Goal: Task Accomplishment & Management: Use online tool/utility

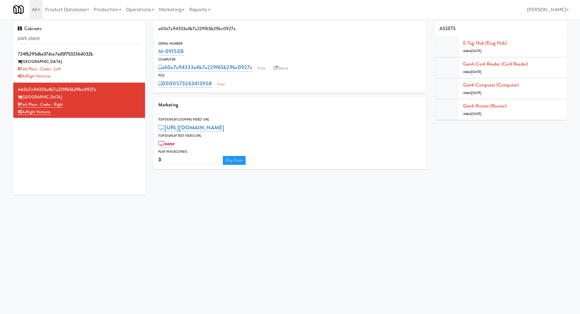
click at [55, 40] on input "park place" at bounding box center [79, 38] width 123 height 11
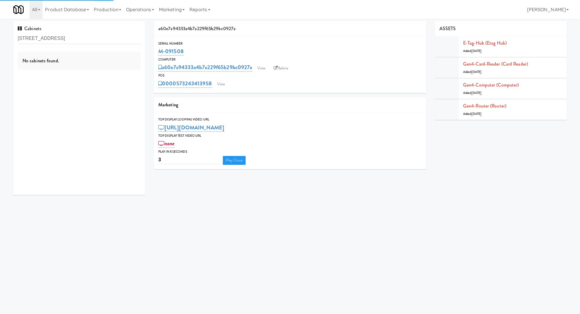
click at [55, 39] on input "[STREET_ADDRESS]" at bounding box center [79, 38] width 123 height 11
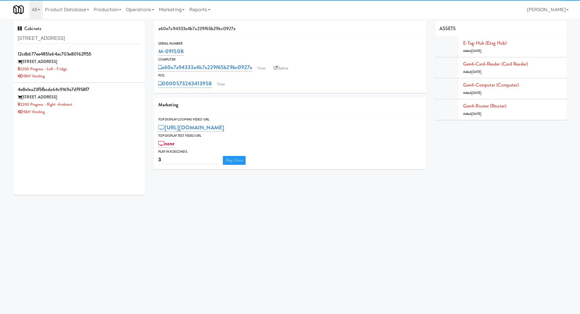
click at [55, 39] on input "[STREET_ADDRESS]" at bounding box center [79, 38] width 123 height 11
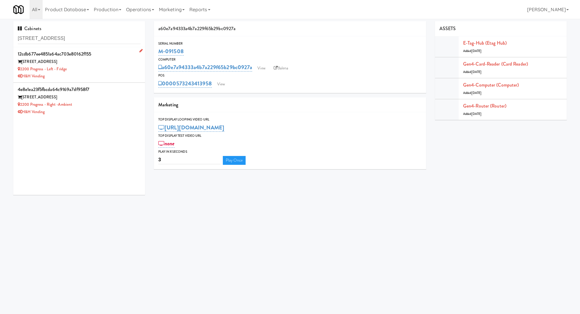
type input "[STREET_ADDRESS]"
click at [129, 69] on div "2200 Progress - Left - Fridge" at bounding box center [79, 69] width 123 height 7
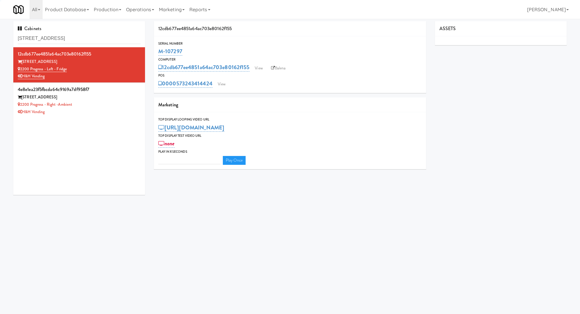
type input "3"
click at [228, 83] on link "View" at bounding box center [222, 84] width 14 height 9
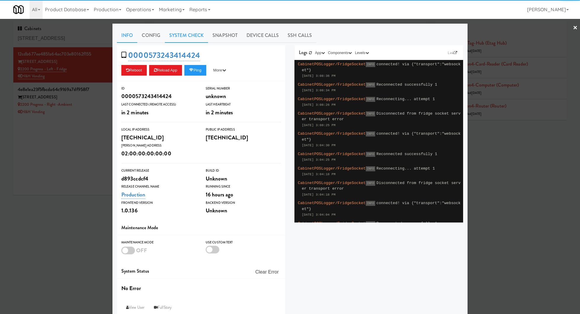
click at [194, 34] on link "System Check" at bounding box center [186, 35] width 43 height 15
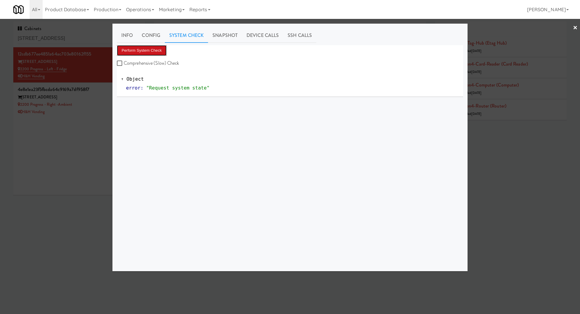
click at [154, 51] on button "Perform System Check" at bounding box center [142, 50] width 50 height 11
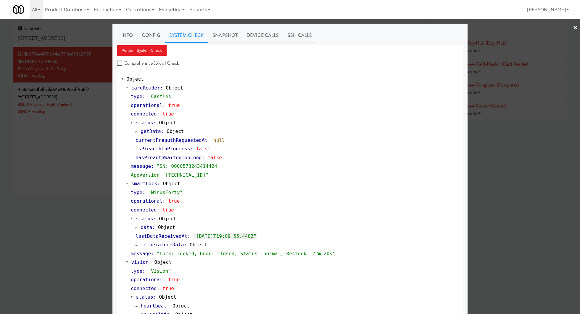
click at [96, 108] on div at bounding box center [290, 157] width 580 height 314
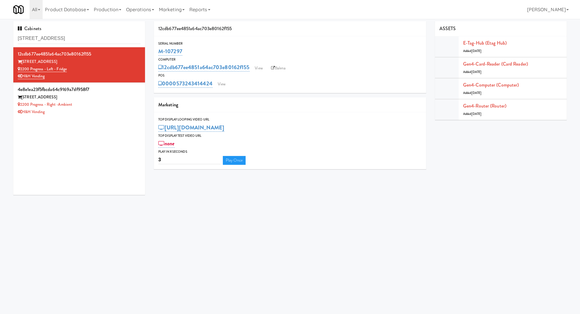
click at [96, 109] on div "H&H Vending" at bounding box center [79, 112] width 123 height 7
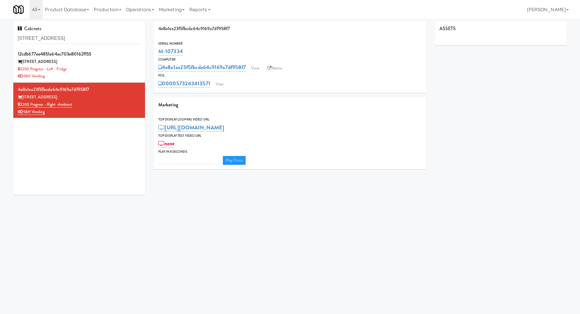
type input "3"
click at [225, 86] on link "View" at bounding box center [220, 84] width 14 height 9
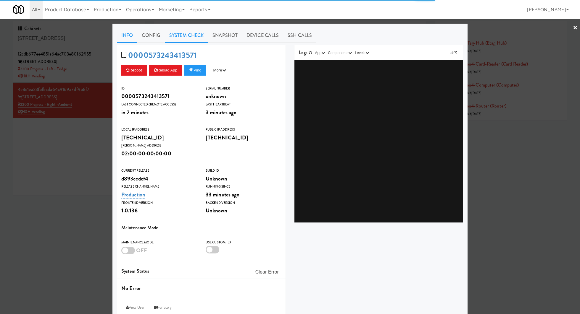
click at [174, 33] on link "System Check" at bounding box center [186, 35] width 43 height 15
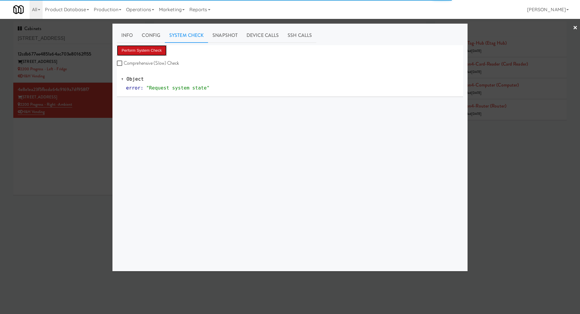
click at [150, 51] on button "Perform System Check" at bounding box center [142, 50] width 50 height 11
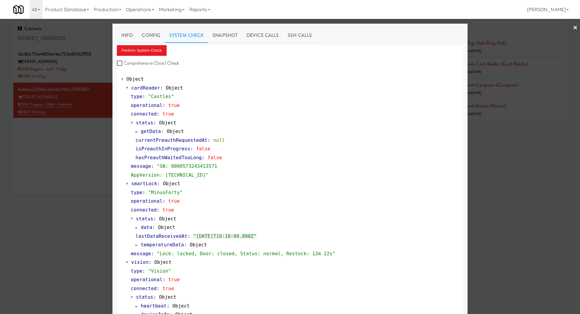
click at [80, 167] on div at bounding box center [290, 157] width 580 height 314
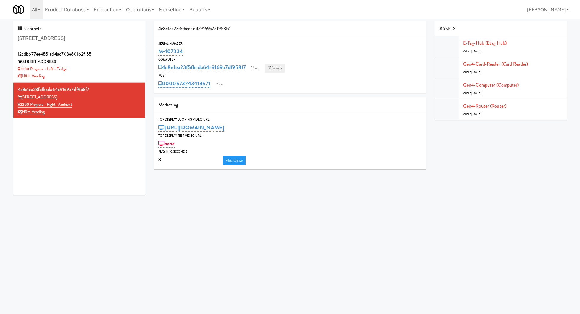
click at [281, 67] on link "Balena" at bounding box center [274, 68] width 21 height 9
click at [117, 64] on div "2200 Progress Pkwy" at bounding box center [79, 61] width 123 height 7
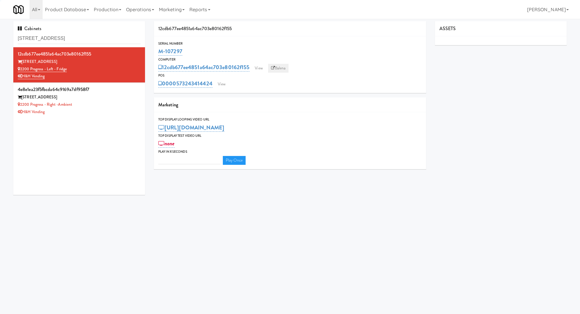
type input "3"
click at [278, 69] on link "Balena" at bounding box center [278, 68] width 21 height 9
click at [130, 99] on div "2200 Progress Pkwy" at bounding box center [79, 97] width 123 height 7
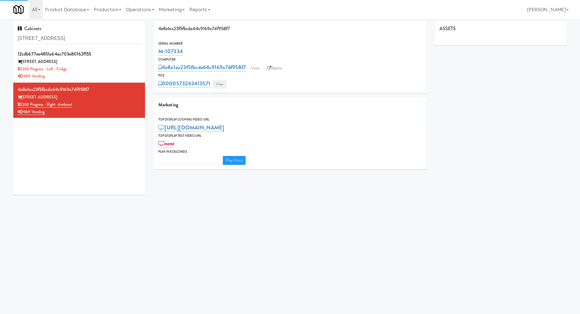
type input "3"
click at [216, 84] on link "View" at bounding box center [220, 84] width 14 height 9
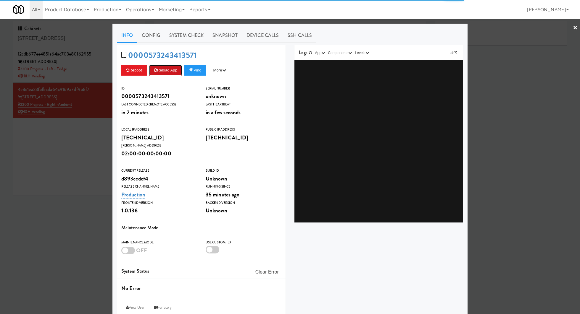
click at [178, 72] on button "Reload App" at bounding box center [165, 70] width 33 height 11
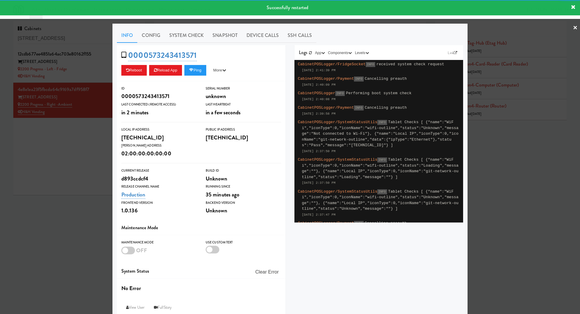
click at [94, 71] on div at bounding box center [290, 157] width 580 height 314
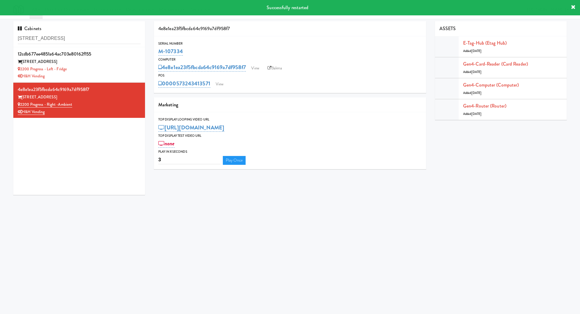
click at [94, 71] on div "2200 Progress - Left - Fridge" at bounding box center [79, 69] width 123 height 7
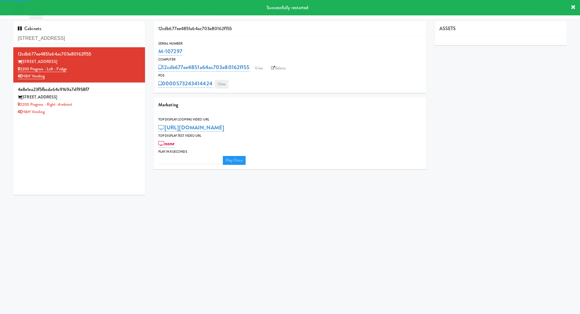
type input "3"
click at [221, 86] on link "View" at bounding box center [222, 84] width 14 height 9
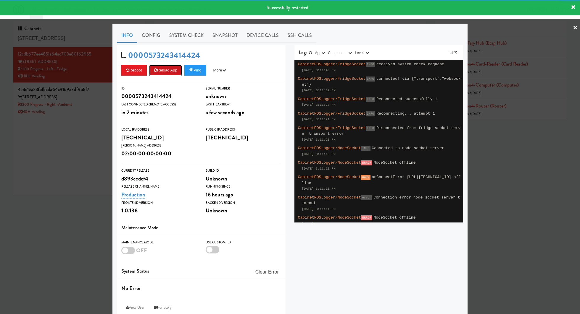
click at [177, 67] on button "Reload App" at bounding box center [165, 70] width 33 height 11
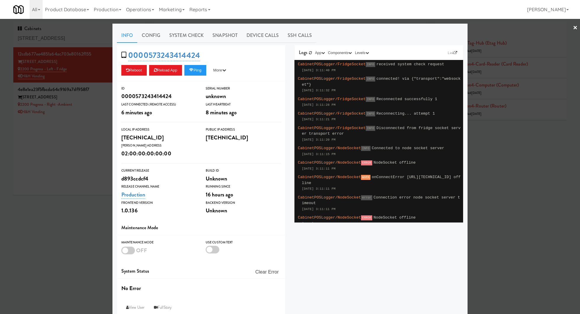
click at [95, 39] on div at bounding box center [290, 157] width 580 height 314
click at [95, 39] on input "2200 Progress Pkwy" at bounding box center [79, 38] width 123 height 11
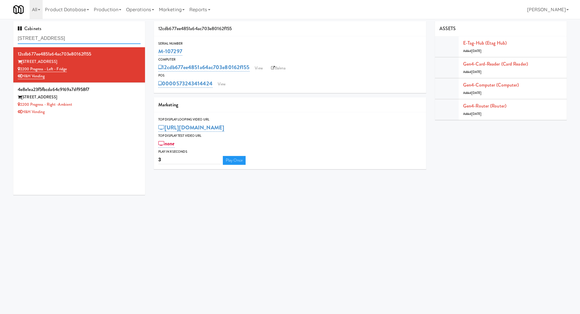
click at [95, 39] on input "2200 Progress Pkwy" at bounding box center [79, 38] width 123 height 11
paste input "Ashton-Combo Machine"
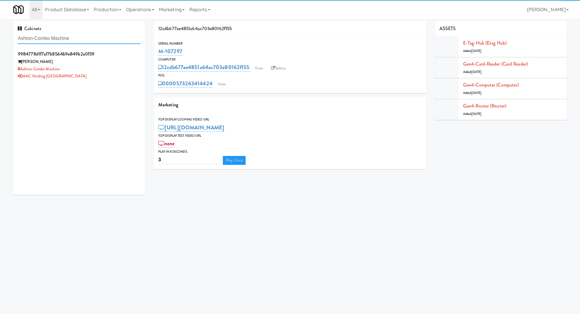
type input "Ashton-Combo Machine"
click at [108, 70] on div "Ashton-Combo Machine" at bounding box center [79, 69] width 123 height 7
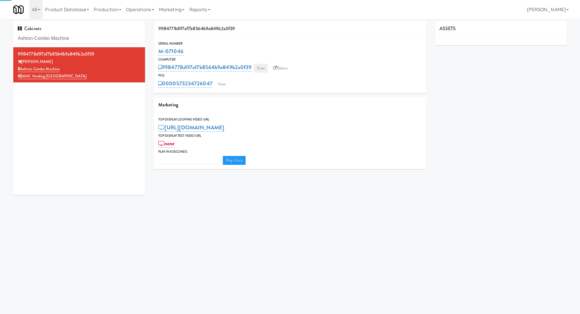
type input "3"
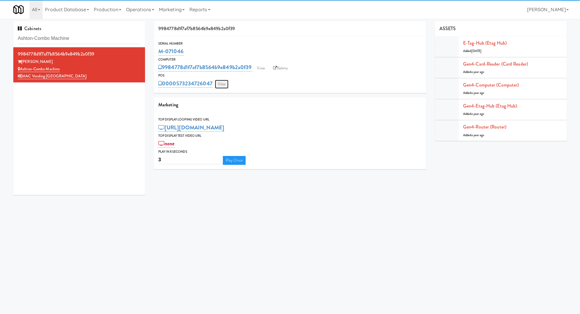
click at [225, 81] on link "View" at bounding box center [222, 84] width 14 height 9
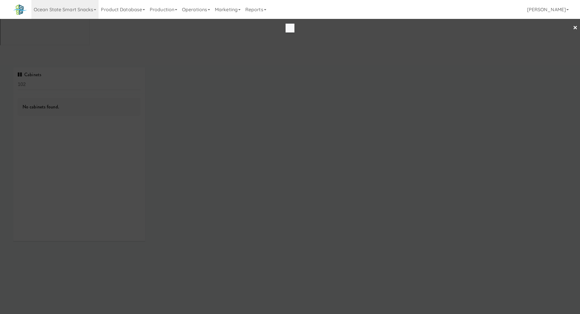
click at [68, 64] on div at bounding box center [290, 157] width 580 height 314
click at [93, 75] on div at bounding box center [290, 157] width 580 height 314
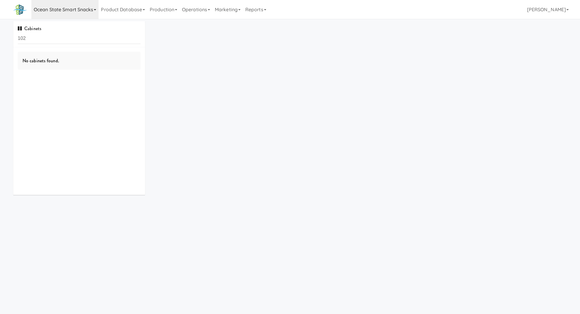
click at [89, 9] on link "Ocean State Smart Snacks" at bounding box center [64, 9] width 67 height 19
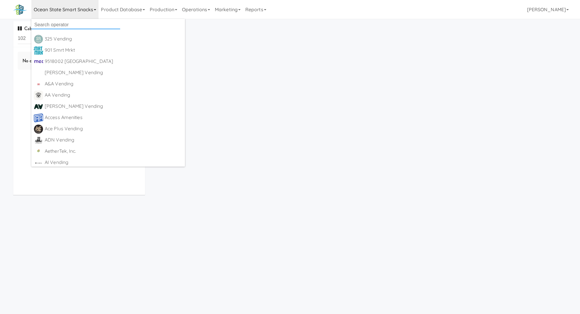
click at [90, 24] on input "text" at bounding box center [75, 24] width 89 height 9
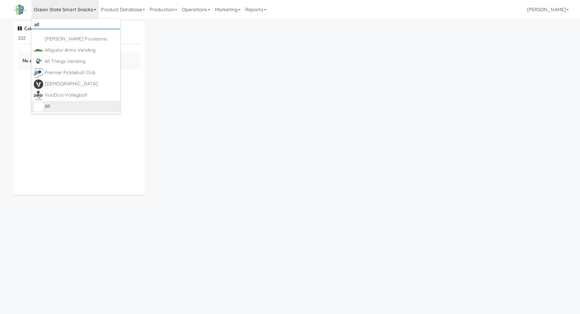
type input "all"
click at [109, 107] on div "All" at bounding box center [81, 106] width 73 height 9
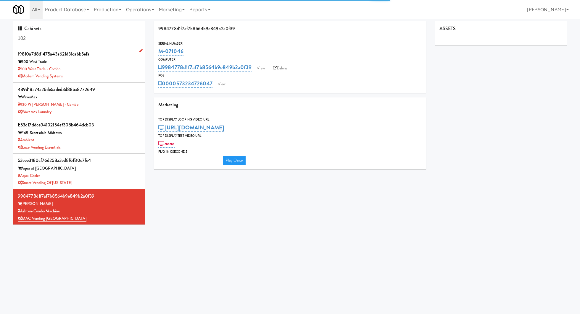
type input "3"
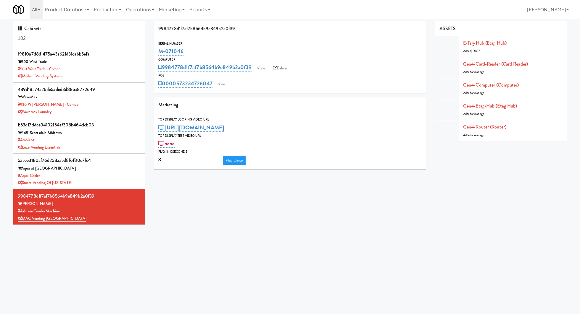
click at [78, 36] on input "102" at bounding box center [79, 38] width 123 height 11
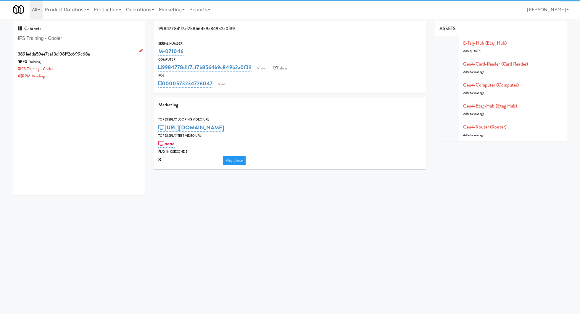
type input "IFS Training - Cooler"
click at [96, 69] on div "IFS Training - Cooler" at bounding box center [79, 69] width 123 height 7
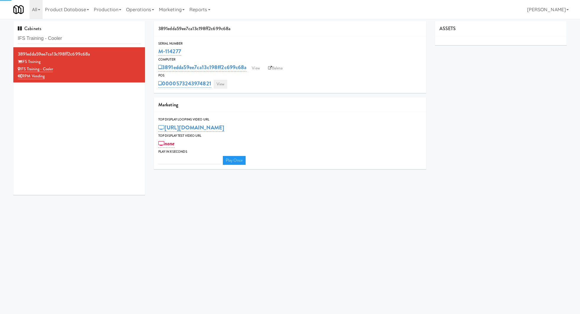
type input "3"
click at [225, 86] on link "View" at bounding box center [221, 84] width 14 height 9
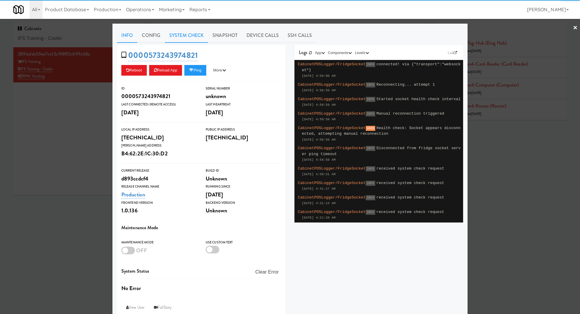
click at [186, 37] on link "System Check" at bounding box center [186, 35] width 43 height 15
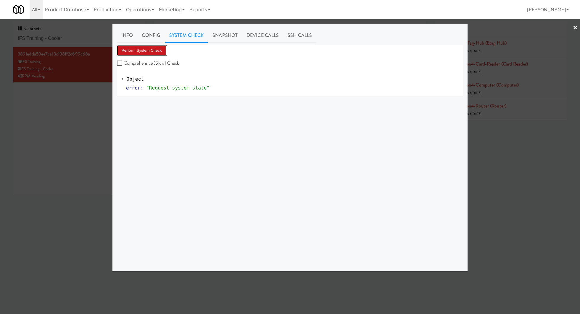
click at [156, 52] on button "Perform System Check" at bounding box center [142, 50] width 50 height 11
click at [104, 98] on div at bounding box center [290, 157] width 580 height 314
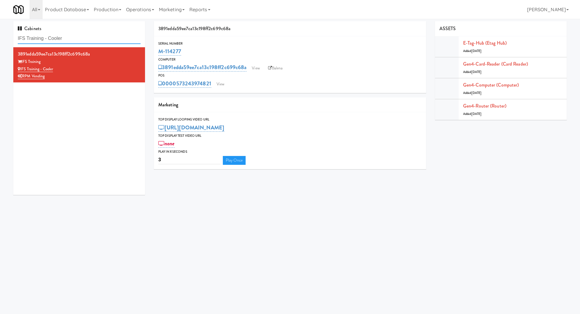
click at [96, 39] on input "IFS Training - Cooler" at bounding box center [79, 38] width 123 height 11
paste input "Argent"
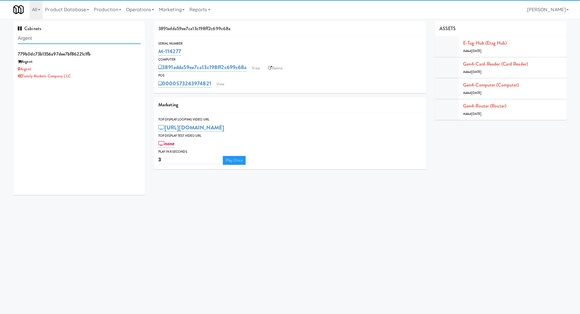
type input "Argent"
click at [101, 66] on div "Argent" at bounding box center [79, 69] width 123 height 7
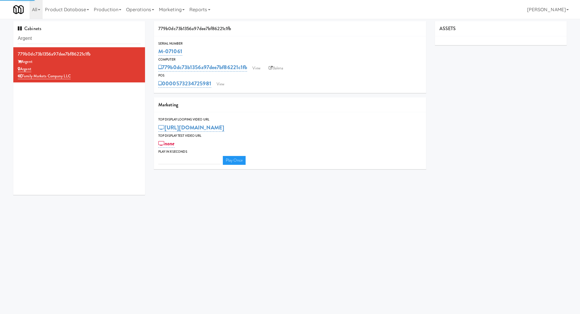
type input "3"
click at [225, 83] on link "View" at bounding box center [221, 84] width 14 height 9
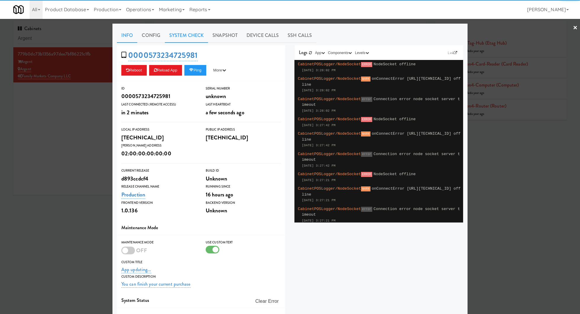
click at [189, 33] on link "System Check" at bounding box center [186, 35] width 43 height 15
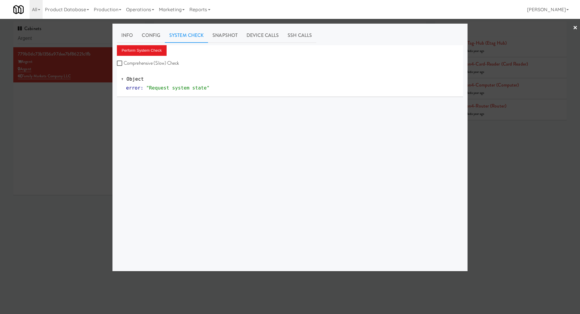
click at [155, 44] on div "Info Config System Check Snapshot Device Calls SSH Calls Perform System Check C…" at bounding box center [290, 147] width 346 height 239
click at [154, 50] on button "Perform System Check" at bounding box center [142, 50] width 50 height 11
click at [139, 50] on button "Perform System Check" at bounding box center [142, 50] width 50 height 11
click at [64, 123] on div at bounding box center [290, 157] width 580 height 314
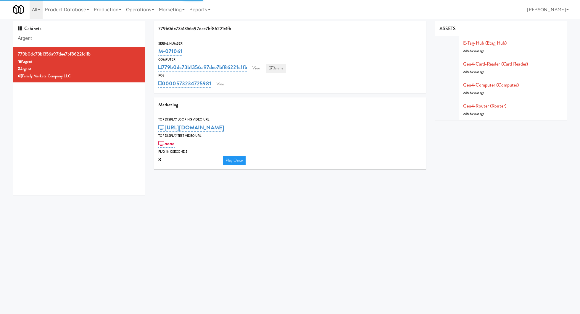
click at [280, 66] on link "Balena" at bounding box center [276, 68] width 21 height 9
drag, startPoint x: 189, startPoint y: 51, endPoint x: 159, endPoint y: 51, distance: 30.2
click at [159, 51] on div "M-071061" at bounding box center [289, 51] width 263 height 10
copy link "M-071061"
click at [219, 85] on link "View" at bounding box center [221, 84] width 14 height 9
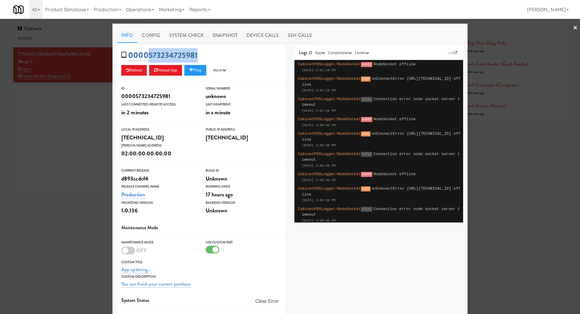
drag, startPoint x: 204, startPoint y: 51, endPoint x: 149, endPoint y: 53, distance: 55.6
click at [149, 53] on div "0000573234725981 Reboot Reload App Ping More Ping Server Restart Server Force R…" at bounding box center [201, 63] width 169 height 36
copy link "573234725981"
click at [225, 37] on link "Snapshot" at bounding box center [225, 35] width 34 height 15
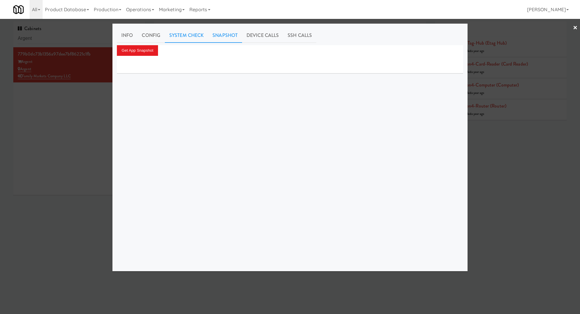
click at [190, 33] on link "System Check" at bounding box center [186, 35] width 43 height 15
click at [152, 52] on button "Perform System Check" at bounding box center [142, 50] width 50 height 11
click at [149, 62] on label "Comprehensive (Slow) Check" at bounding box center [148, 63] width 62 height 9
click at [124, 62] on input "Comprehensive (Slow) Check" at bounding box center [120, 63] width 7 height 5
click at [150, 51] on button "Perform System Check" at bounding box center [142, 50] width 50 height 11
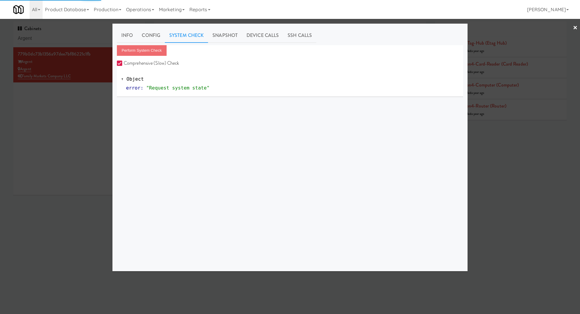
click at [122, 63] on input "Comprehensive (Slow) Check" at bounding box center [120, 63] width 7 height 5
checkbox input "false"
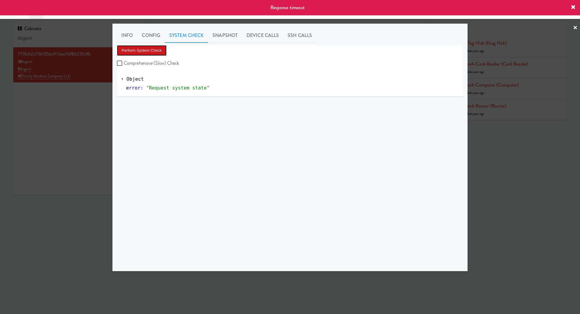
click at [144, 51] on button "Perform System Check" at bounding box center [142, 50] width 50 height 11
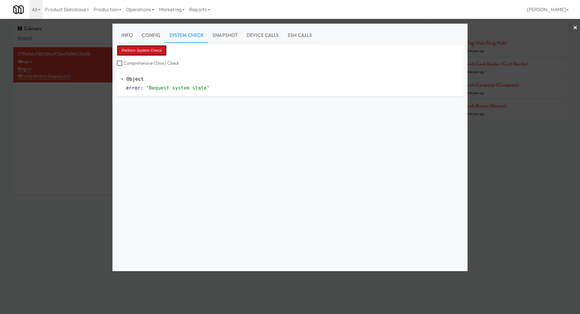
click at [132, 52] on button "Perform System Check" at bounding box center [142, 50] width 50 height 11
click at [162, 54] on button "Perform System Check" at bounding box center [142, 50] width 50 height 11
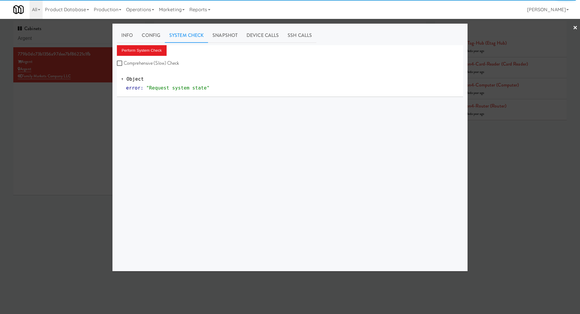
click at [87, 106] on div at bounding box center [290, 157] width 580 height 314
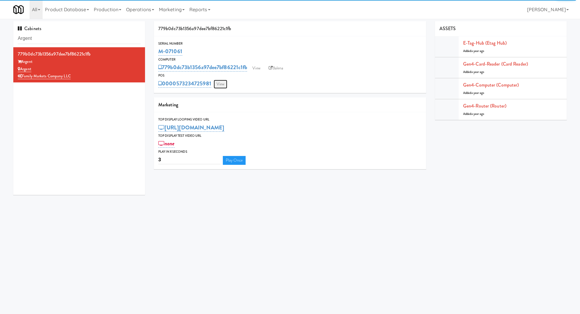
click at [218, 84] on link "View" at bounding box center [221, 84] width 14 height 9
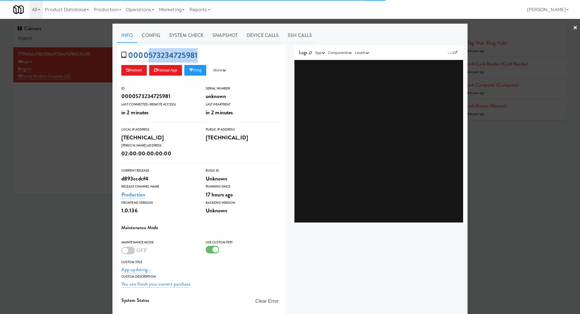
drag, startPoint x: 213, startPoint y: 53, endPoint x: 148, endPoint y: 53, distance: 64.8
click at [148, 53] on div "0000573234725981 Reboot Reload App Ping More Ping Server Restart Server Force R…" at bounding box center [201, 63] width 169 height 36
copy link "573234725981"
click at [188, 37] on link "System Check" at bounding box center [186, 35] width 43 height 15
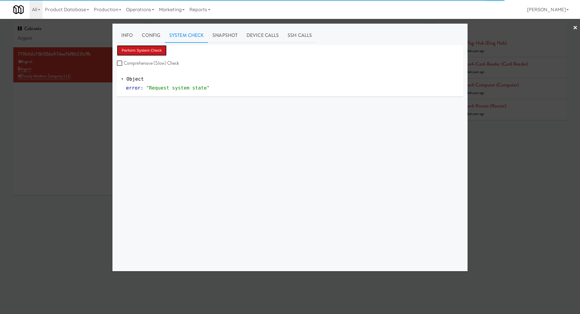
click at [157, 48] on button "Perform System Check" at bounding box center [142, 50] width 50 height 11
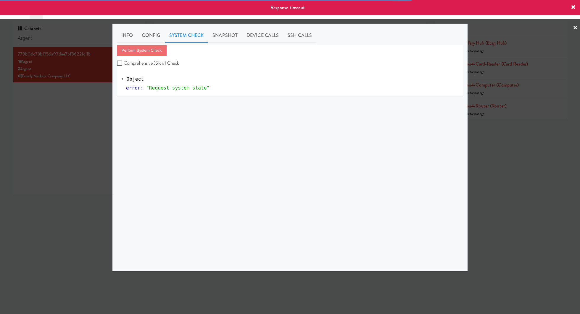
click at [93, 98] on div at bounding box center [290, 157] width 580 height 314
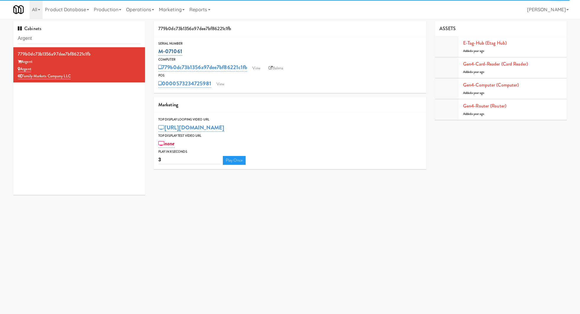
drag, startPoint x: 190, startPoint y: 54, endPoint x: 159, endPoint y: 54, distance: 31.1
click at [159, 54] on div "M-071061" at bounding box center [289, 51] width 263 height 10
copy link "M-071061"
click at [107, 35] on input "Argent" at bounding box center [79, 38] width 123 height 11
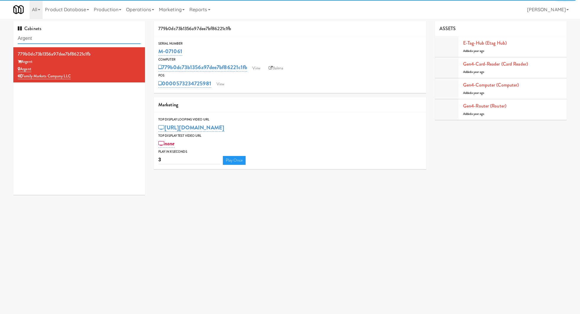
click at [107, 35] on input "Argent" at bounding box center [79, 38] width 123 height 11
paste input "Sophia - Cooler"
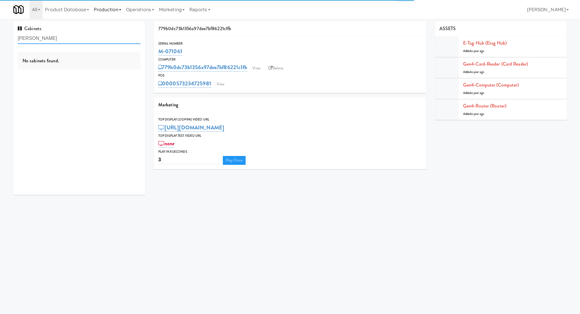
type input "Sophia - Cooler"
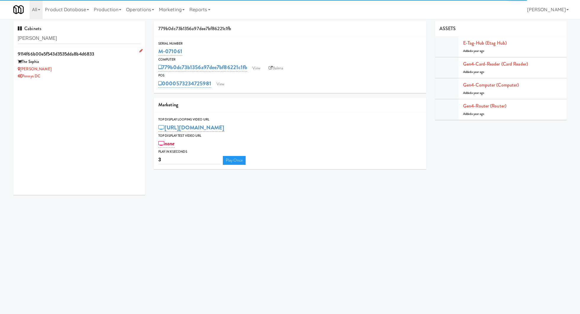
click at [81, 64] on div "The Sophia" at bounding box center [79, 61] width 123 height 7
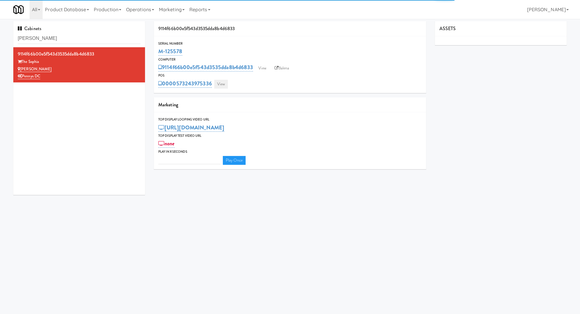
type input "3"
click at [225, 84] on link "View" at bounding box center [221, 84] width 14 height 9
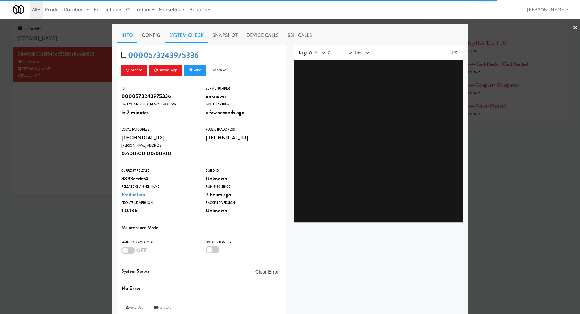
click at [196, 40] on link "System Check" at bounding box center [186, 35] width 43 height 15
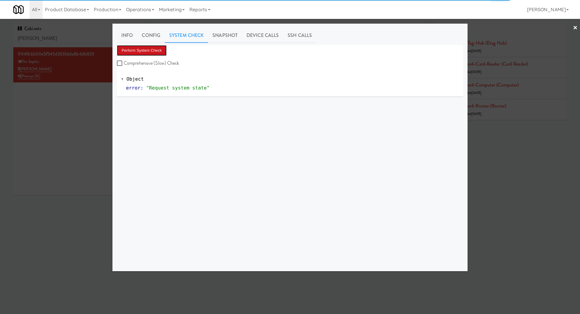
click at [156, 50] on button "Perform System Check" at bounding box center [142, 50] width 50 height 11
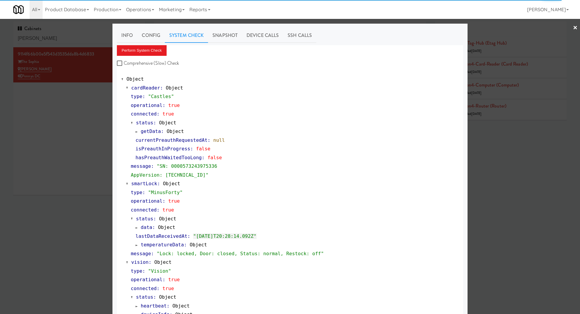
click at [76, 131] on div at bounding box center [290, 157] width 580 height 314
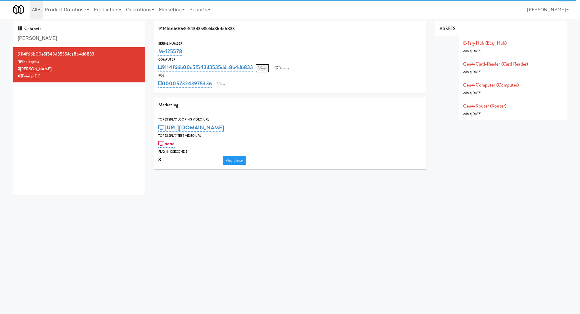
click at [265, 67] on link "View" at bounding box center [262, 68] width 14 height 9
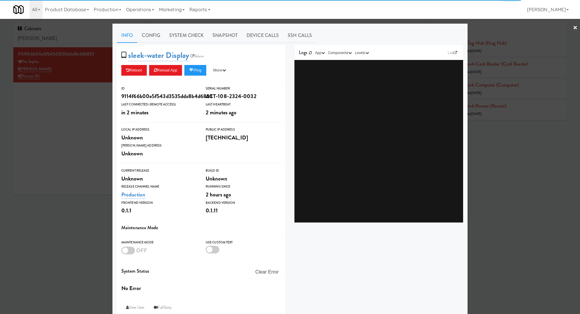
click at [195, 38] on link "System Check" at bounding box center [186, 35] width 43 height 15
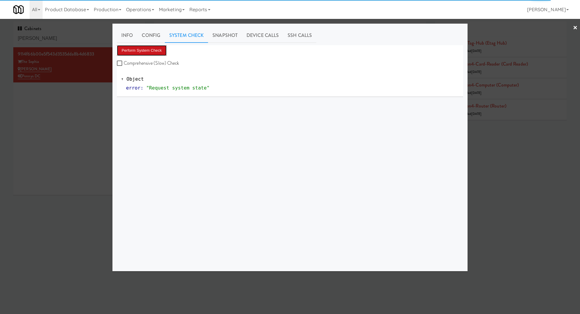
click at [162, 51] on button "Perform System Check" at bounding box center [142, 50] width 50 height 11
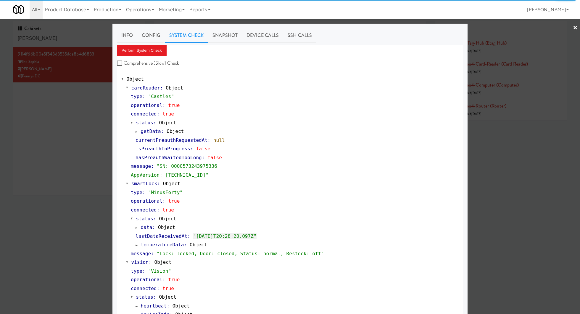
click at [85, 37] on div at bounding box center [290, 157] width 580 height 314
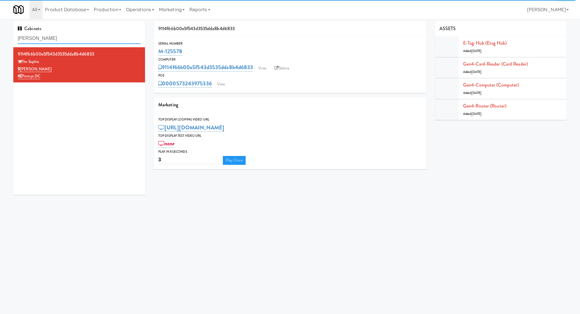
click at [85, 37] on input "Sophia - Cooler" at bounding box center [79, 38] width 123 height 11
paste input "Eleven55 - Pantry"
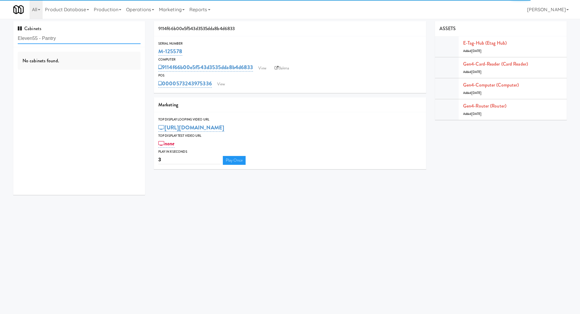
type input "Eleven55 - Pantry"
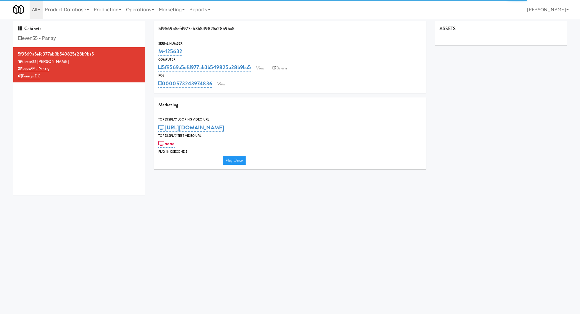
type input "3"
click at [222, 81] on link "View" at bounding box center [221, 84] width 14 height 9
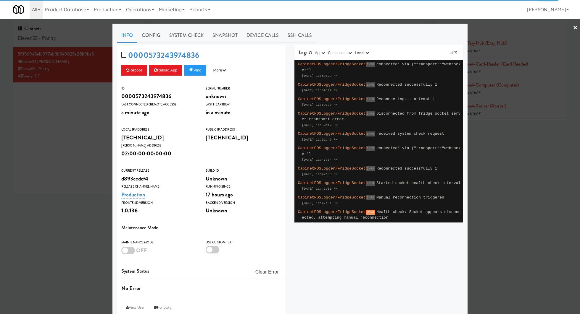
click at [192, 43] on div "Info Config System Check Snapshot Device Calls SSH Calls 0000573243974836 Reboo…" at bounding box center [290, 173] width 346 height 290
click at [189, 40] on link "System Check" at bounding box center [186, 35] width 43 height 15
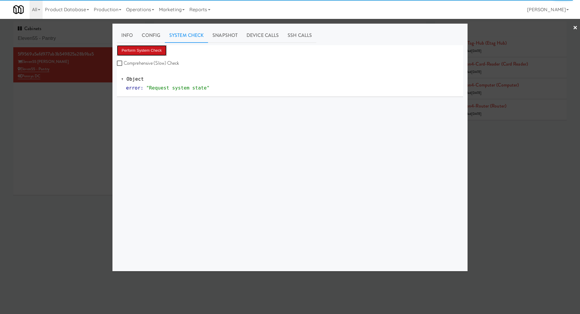
click at [155, 52] on button "Perform System Check" at bounding box center [142, 50] width 50 height 11
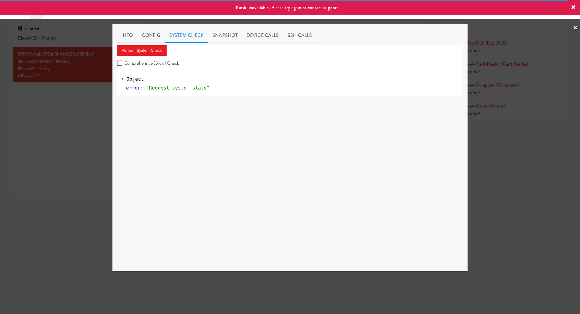
click at [92, 103] on div at bounding box center [290, 157] width 580 height 314
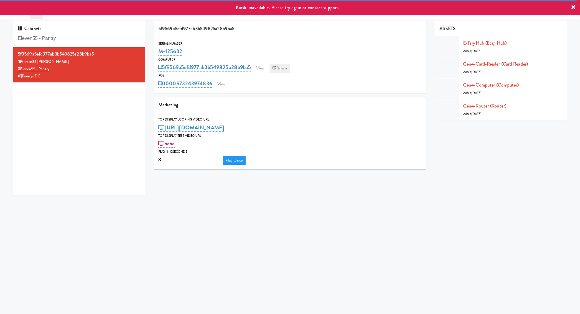
click at [290, 68] on link "Balena" at bounding box center [279, 68] width 21 height 9
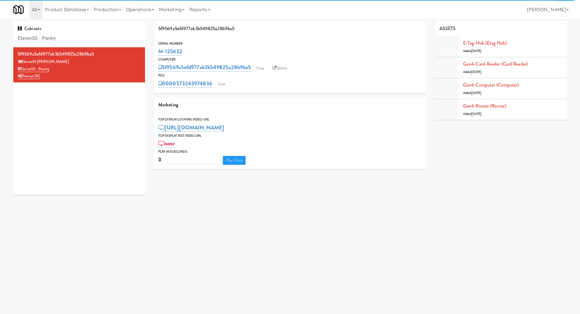
drag, startPoint x: 190, startPoint y: 52, endPoint x: 157, endPoint y: 52, distance: 33.1
click at [157, 52] on div "Serial Number M-125632" at bounding box center [290, 49] width 272 height 16
copy link "M-125632"
click at [47, 35] on input "Eleven55 - Pantry" at bounding box center [79, 38] width 123 height 11
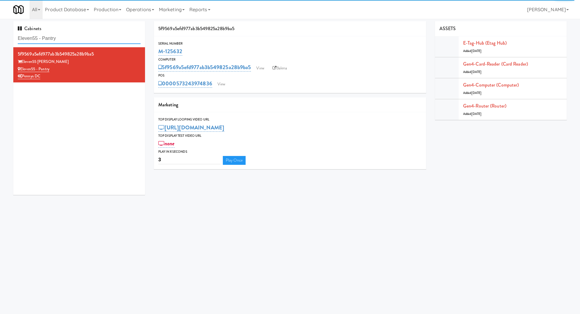
click at [47, 35] on input "Eleven55 - Pantry" at bounding box center [79, 38] width 123 height 11
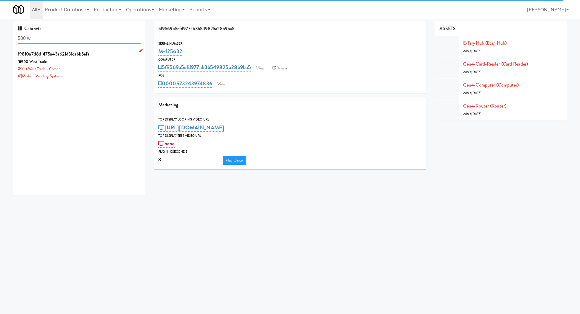
type input "500 w"
click at [107, 64] on div "500 West Trade" at bounding box center [79, 61] width 123 height 7
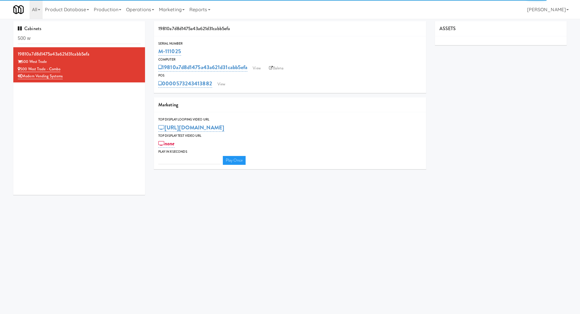
type input "3"
click at [219, 84] on link "View" at bounding box center [221, 84] width 14 height 9
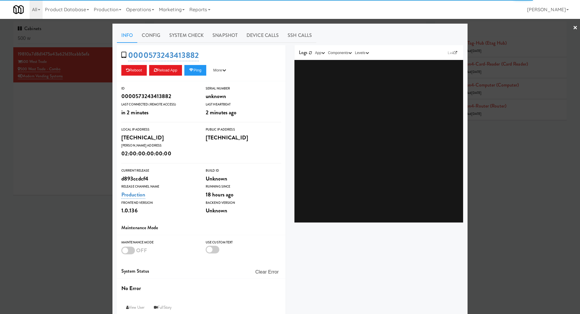
click at [178, 35] on link "System Check" at bounding box center [186, 35] width 43 height 15
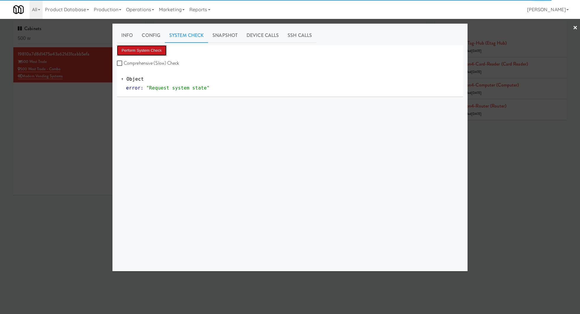
click at [157, 49] on button "Perform System Check" at bounding box center [142, 50] width 50 height 11
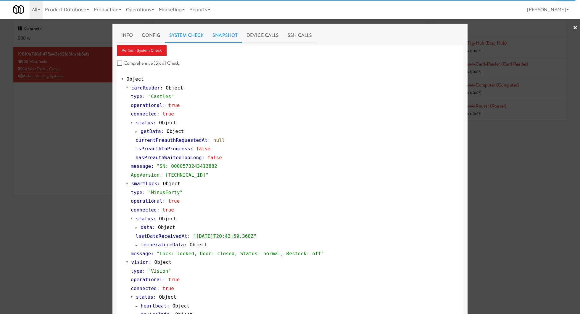
click at [233, 35] on link "Snapshot" at bounding box center [225, 35] width 34 height 15
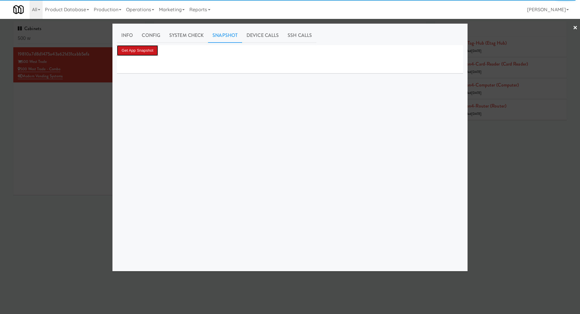
click at [151, 51] on button "Get App Snapshot" at bounding box center [137, 50] width 41 height 11
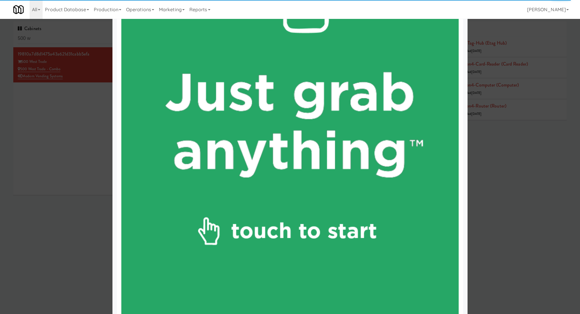
scroll to position [23, 0]
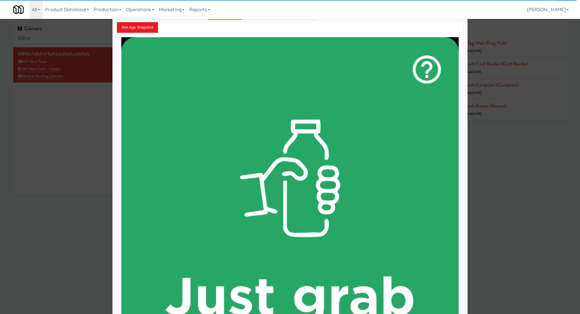
click at [64, 97] on div at bounding box center [290, 157] width 580 height 314
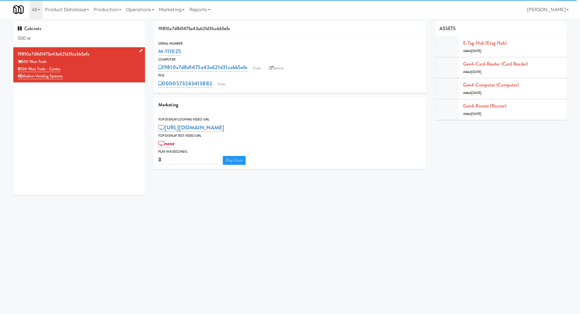
drag, startPoint x: 67, startPoint y: 71, endPoint x: 21, endPoint y: 70, distance: 45.5
click at [21, 70] on div "500 West Trade - Combo" at bounding box center [79, 69] width 123 height 7
copy link "500 West Trade - Combo"
click at [68, 41] on input "500 w" at bounding box center [79, 38] width 123 height 11
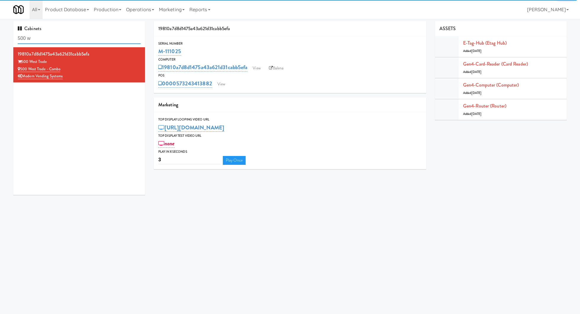
click at [68, 41] on input "500 w" at bounding box center [79, 38] width 123 height 11
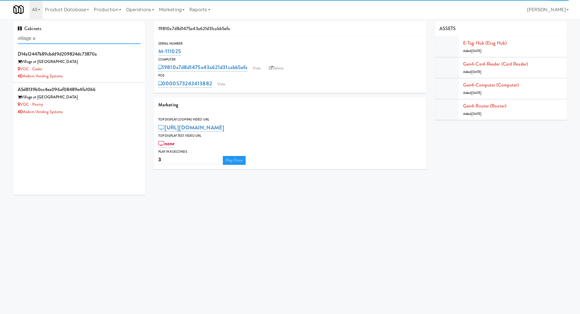
type input "village a"
click at [106, 67] on div "VOC - Cooler" at bounding box center [79, 69] width 123 height 7
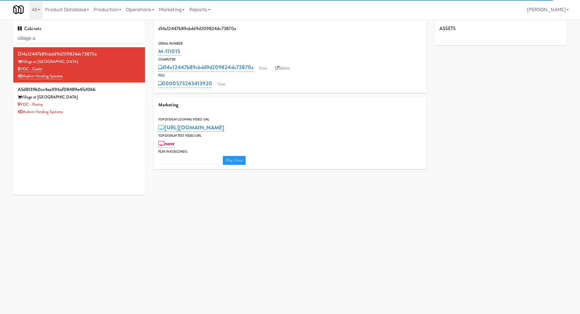
type input "3"
click at [223, 85] on link "View" at bounding box center [221, 84] width 14 height 9
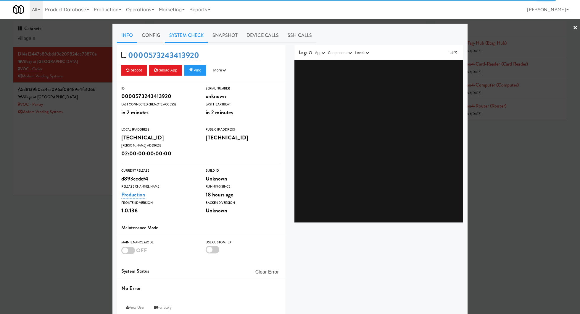
click at [191, 36] on link "System Check" at bounding box center [186, 35] width 43 height 15
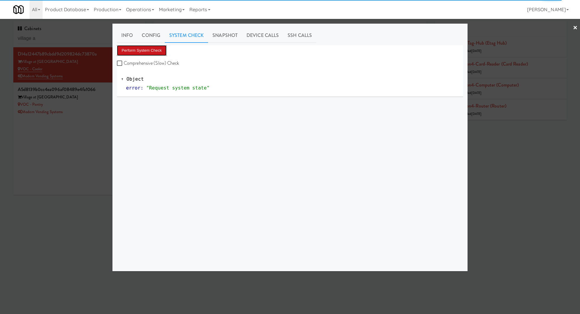
click at [164, 49] on button "Perform System Check" at bounding box center [142, 50] width 50 height 11
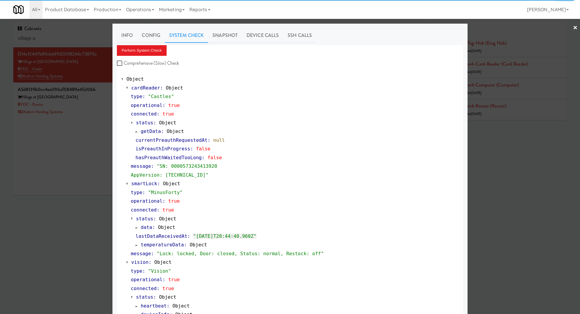
click at [92, 114] on div at bounding box center [290, 157] width 580 height 314
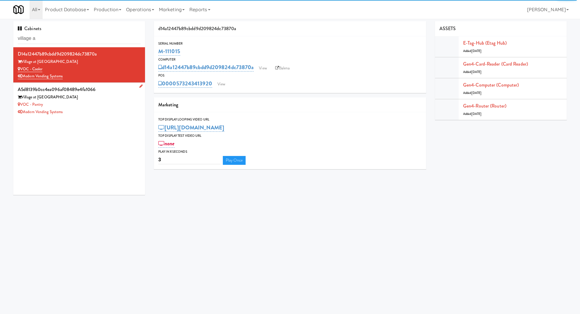
click at [111, 94] on div "Village at Commonwealth" at bounding box center [79, 97] width 123 height 7
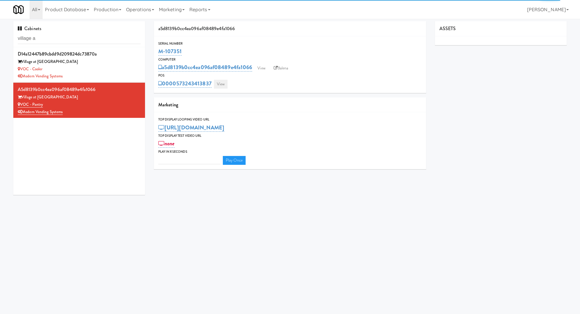
type input "3"
click at [220, 83] on link "View" at bounding box center [221, 84] width 14 height 9
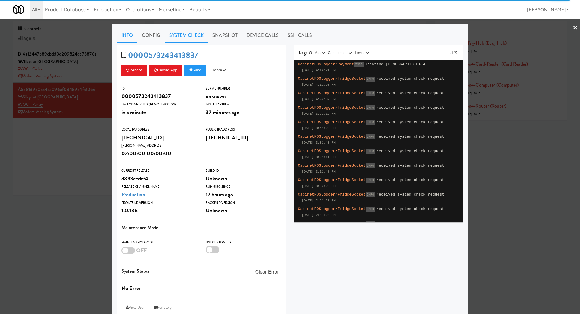
click at [187, 37] on link "System Check" at bounding box center [186, 35] width 43 height 15
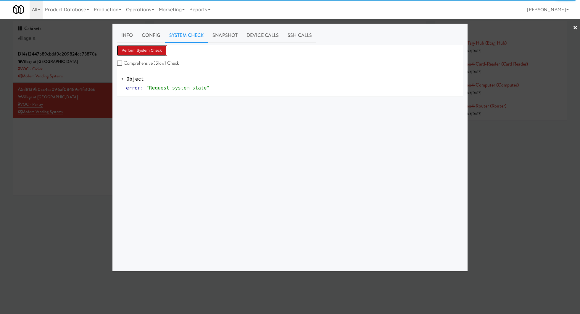
click at [157, 51] on button "Perform System Check" at bounding box center [142, 50] width 50 height 11
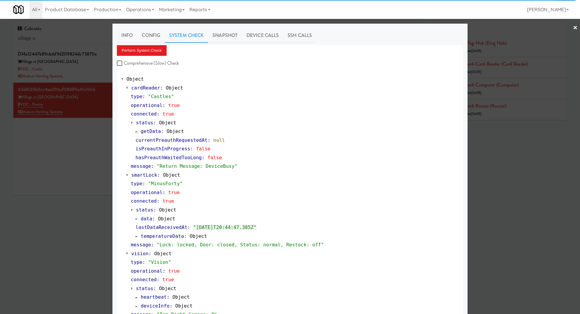
click at [84, 172] on div at bounding box center [290, 157] width 580 height 314
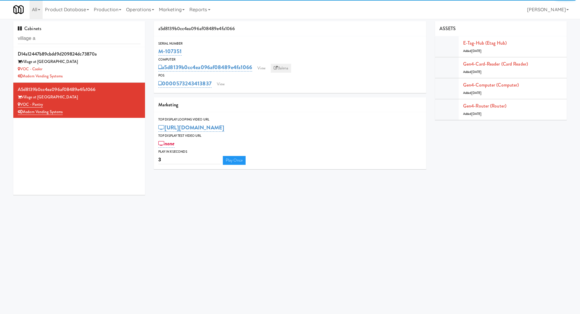
click at [286, 68] on link "Balena" at bounding box center [281, 68] width 21 height 9
click at [119, 65] on div "d14a12447b89cbdd9d209824dc73870a Village at Commonwealth VOC - Cooler Modern Ve…" at bounding box center [79, 65] width 123 height 30
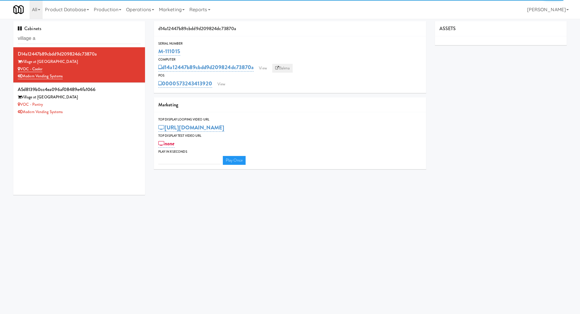
type input "3"
click at [285, 68] on link "Balena" at bounding box center [282, 68] width 21 height 9
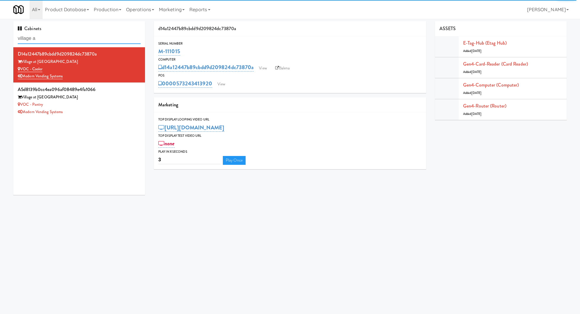
click at [106, 42] on input "village a" at bounding box center [79, 38] width 123 height 11
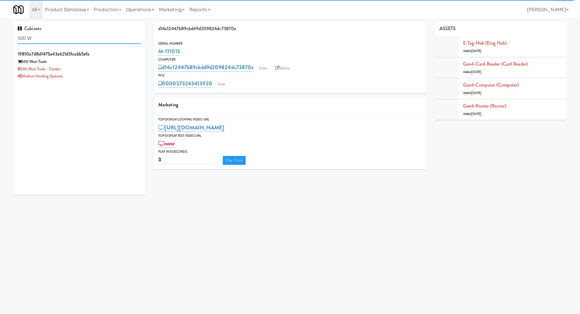
type input "500 W"
click at [112, 73] on div "Modern Vending Systems" at bounding box center [79, 76] width 123 height 7
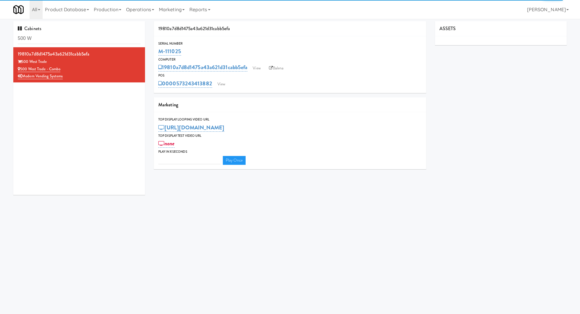
type input "3"
click at [275, 65] on link "Balena" at bounding box center [276, 68] width 21 height 9
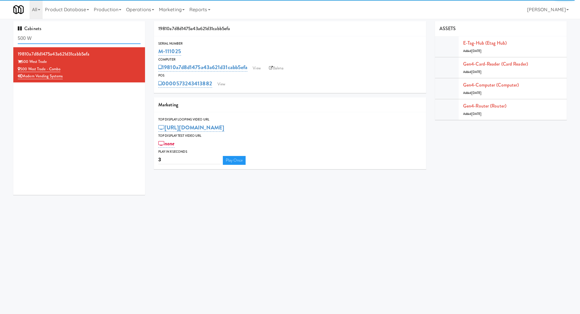
click at [103, 41] on input "500 W" at bounding box center [79, 38] width 123 height 11
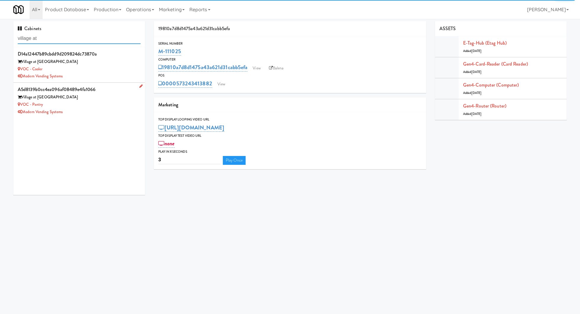
type input "village at"
click at [93, 93] on div "a5d8139b0cc4ea096af08489e4fa1066" at bounding box center [79, 89] width 123 height 9
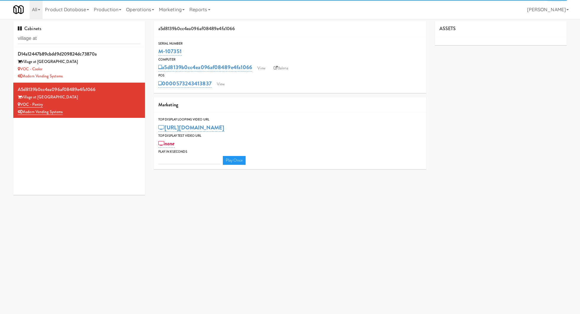
type input "3"
click at [221, 86] on link "View" at bounding box center [221, 84] width 14 height 9
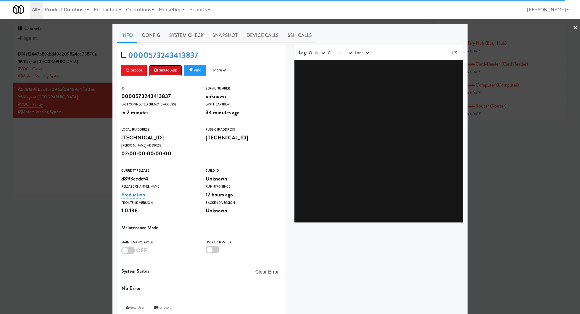
click at [175, 68] on button "Reload App" at bounding box center [165, 70] width 33 height 11
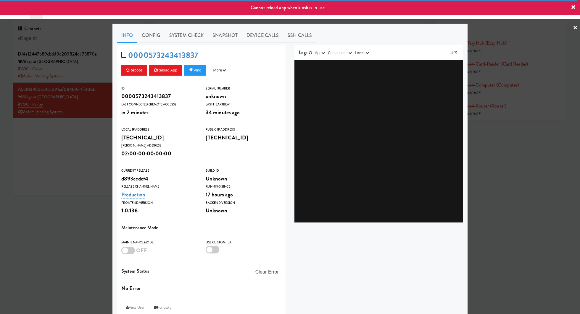
click at [82, 151] on div at bounding box center [290, 157] width 580 height 314
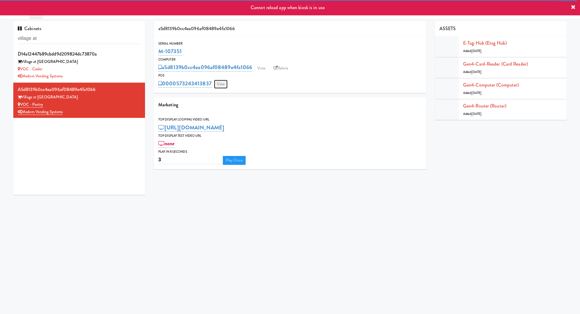
click at [224, 82] on link "View" at bounding box center [221, 84] width 14 height 9
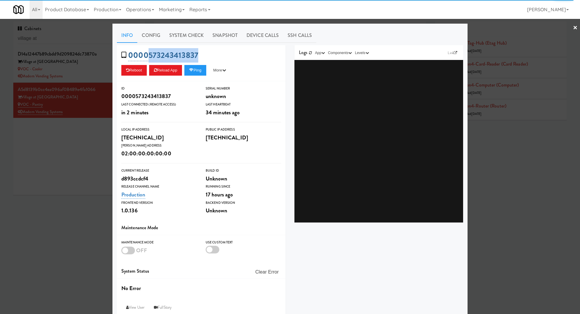
drag, startPoint x: 204, startPoint y: 58, endPoint x: 148, endPoint y: 58, distance: 55.6
click at [148, 58] on div "0000573243413837 Reboot Reload App Ping More Ping Server Restart Server Force R…" at bounding box center [201, 63] width 169 height 36
copy link "573243413837"
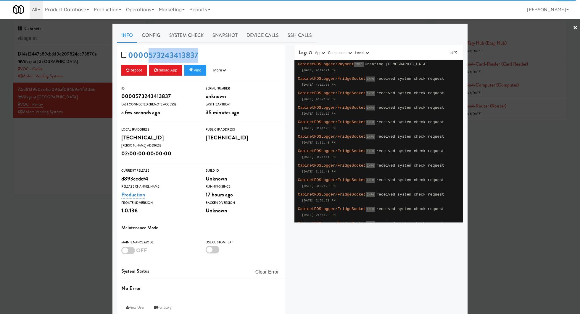
click at [85, 76] on div at bounding box center [290, 157] width 580 height 314
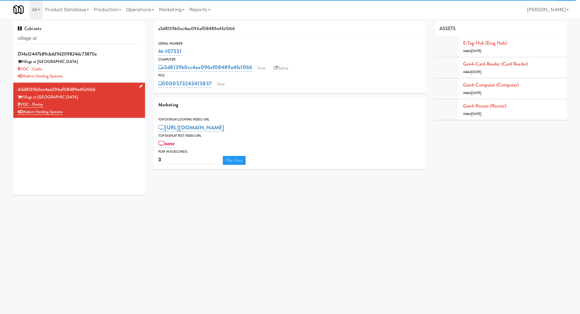
drag, startPoint x: 51, startPoint y: 103, endPoint x: 22, endPoint y: 103, distance: 29.9
click at [22, 103] on div "VOC - Pantry" at bounding box center [79, 104] width 123 height 7
copy link "VOC - Pantry"
click at [221, 83] on link "View" at bounding box center [221, 84] width 14 height 9
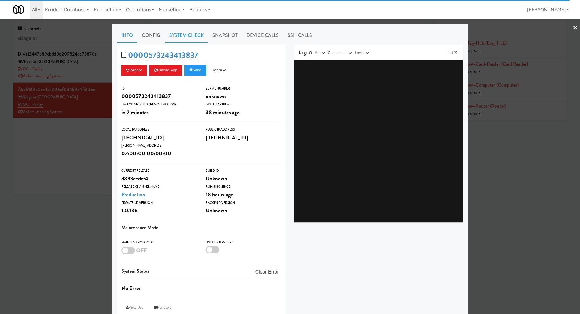
click at [183, 35] on link "System Check" at bounding box center [186, 35] width 43 height 15
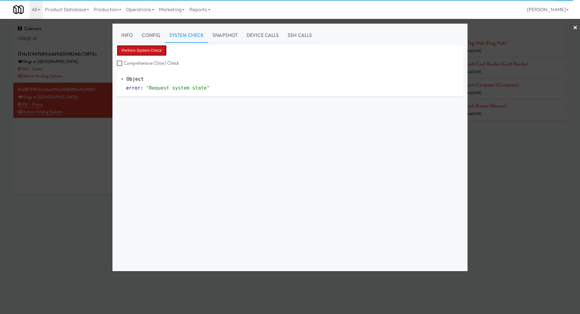
click at [161, 47] on button "Perform System Check" at bounding box center [142, 50] width 50 height 11
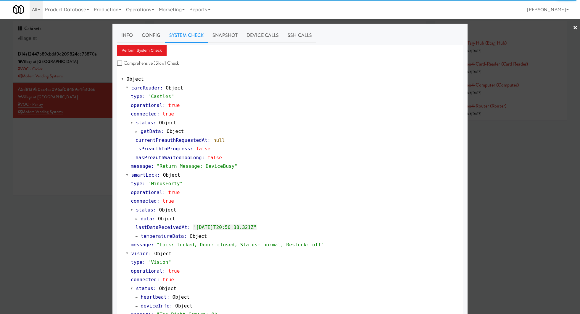
scroll to position [145, 0]
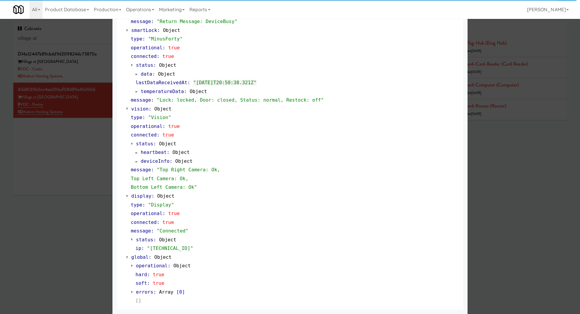
click at [75, 217] on div at bounding box center [290, 157] width 580 height 314
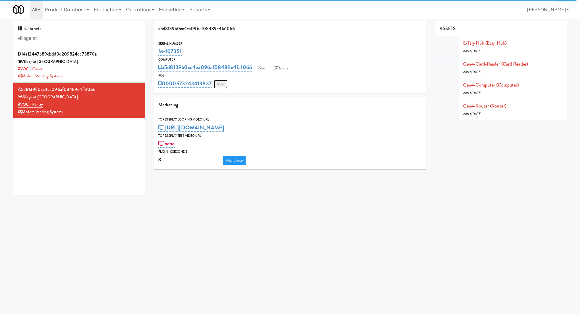
click at [222, 85] on link "View" at bounding box center [221, 84] width 14 height 9
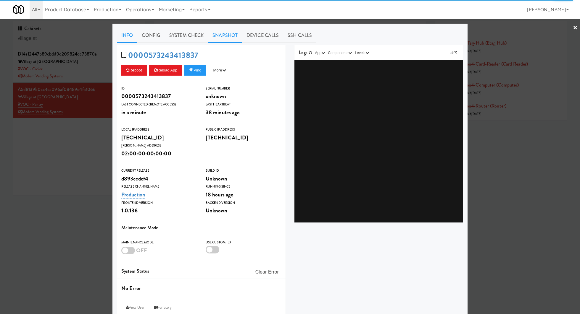
click at [233, 36] on link "Snapshot" at bounding box center [225, 35] width 34 height 15
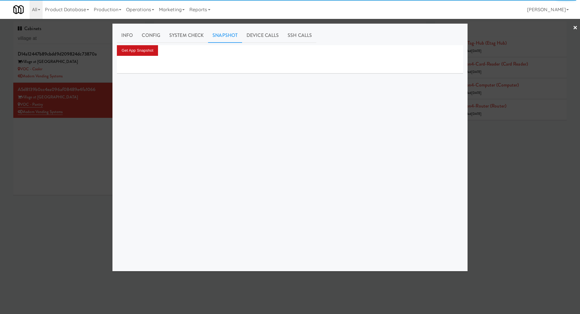
click at [158, 49] on div "Get App Snapshot" at bounding box center [290, 50] width 346 height 11
click at [134, 51] on button "Get App Snapshot" at bounding box center [137, 50] width 41 height 11
click at [91, 130] on div at bounding box center [290, 157] width 580 height 314
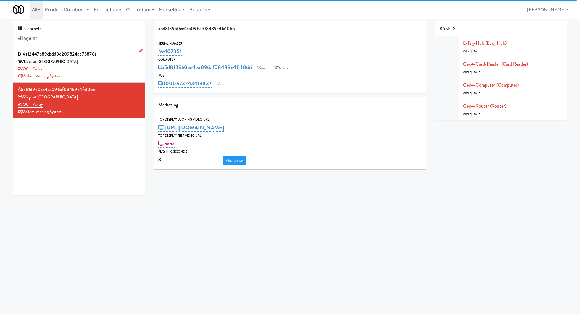
click at [130, 67] on div "VOC - Cooler" at bounding box center [79, 69] width 123 height 7
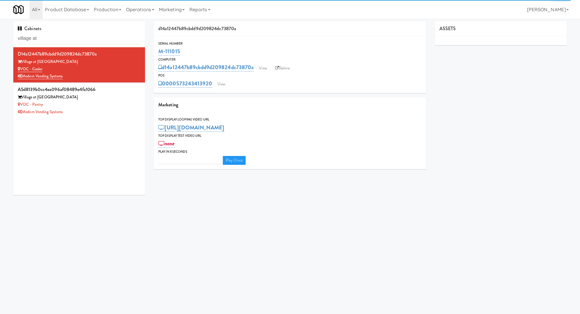
type input "3"
click at [226, 81] on link "View" at bounding box center [221, 84] width 14 height 9
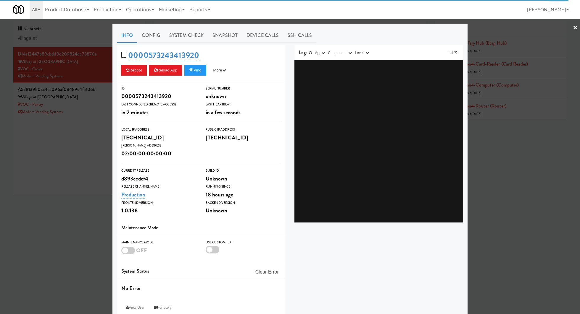
click at [227, 26] on div "Info Config System Check Snapshot Device Calls SSH Calls 0000573243413920 Reboo…" at bounding box center [289, 173] width 355 height 298
click at [227, 33] on link "Snapshot" at bounding box center [225, 35] width 34 height 15
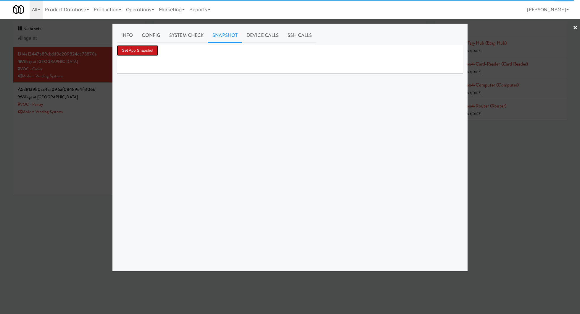
click at [156, 48] on button "Get App Snapshot" at bounding box center [137, 50] width 41 height 11
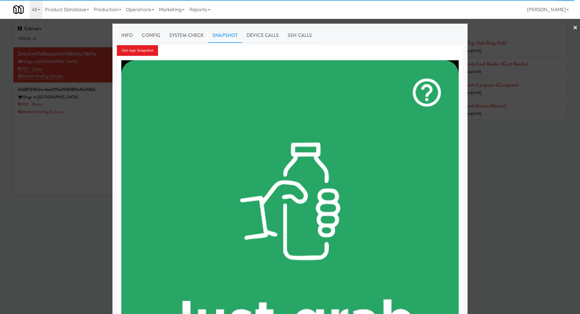
click at [101, 102] on div at bounding box center [290, 157] width 580 height 314
click at [101, 102] on div "VOC - Pantry" at bounding box center [79, 104] width 123 height 7
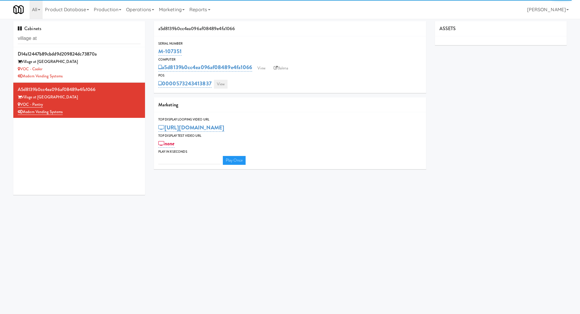
type input "3"
click at [223, 82] on link "View" at bounding box center [221, 84] width 14 height 9
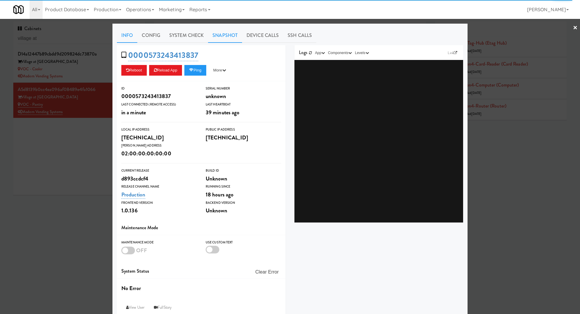
click at [233, 36] on link "Snapshot" at bounding box center [225, 35] width 34 height 15
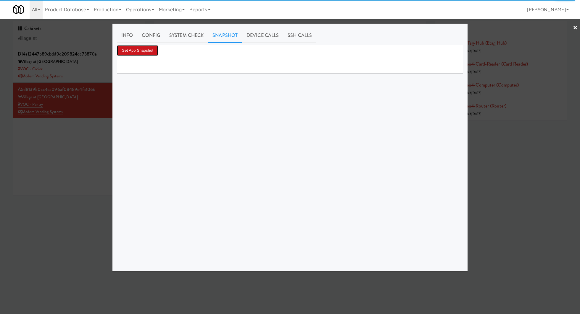
click at [150, 49] on button "Get App Snapshot" at bounding box center [137, 50] width 41 height 11
click at [152, 50] on button "Get App Snapshot" at bounding box center [137, 50] width 41 height 11
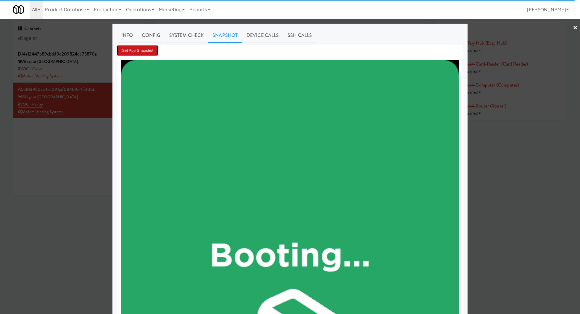
click at [149, 49] on button "Get App Snapshot" at bounding box center [137, 50] width 41 height 11
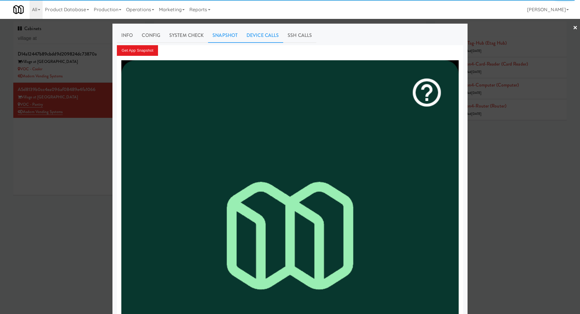
click at [261, 34] on link "Device Calls" at bounding box center [262, 35] width 41 height 15
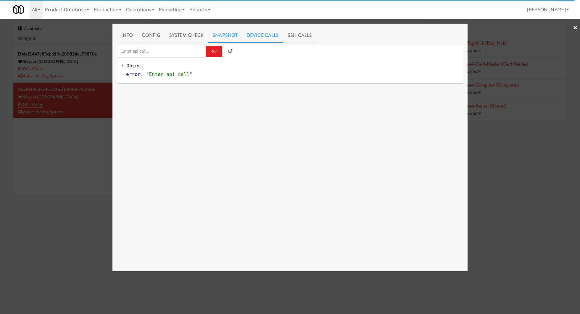
click at [232, 37] on link "Snapshot" at bounding box center [225, 35] width 34 height 15
click at [148, 46] on button "Get App Snapshot" at bounding box center [137, 50] width 41 height 11
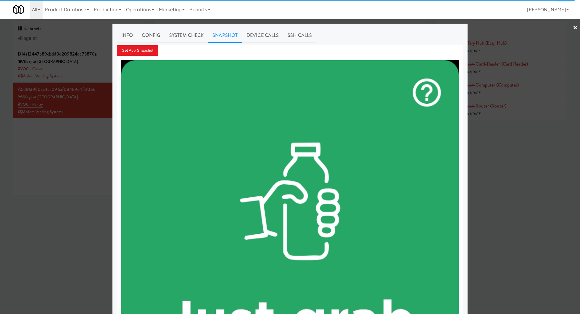
click at [86, 40] on div at bounding box center [290, 157] width 580 height 314
click at [86, 40] on input "village at" at bounding box center [79, 38] width 123 height 11
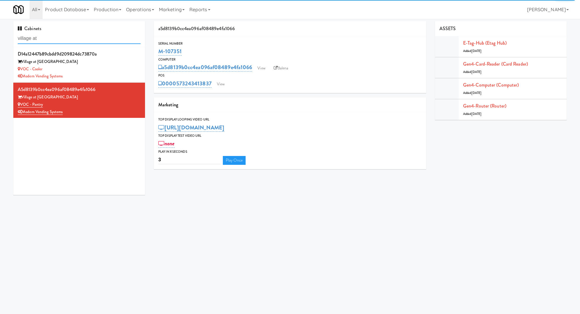
click at [86, 40] on input "village at" at bounding box center [79, 38] width 123 height 11
paste input "IFS Training - Cooler"
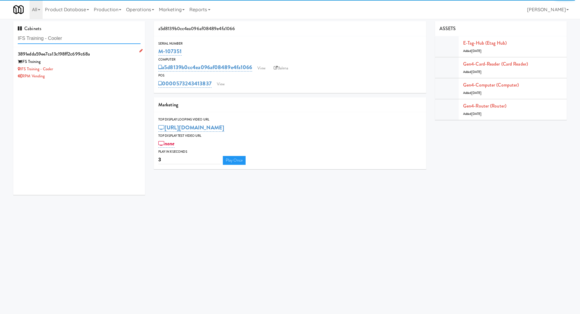
type input "IFS Training - Cooler"
click at [114, 61] on div "IFS Training" at bounding box center [79, 61] width 123 height 7
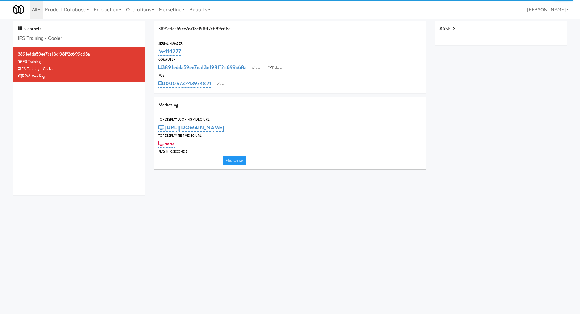
type input "3"
click at [222, 85] on link "View" at bounding box center [221, 84] width 14 height 9
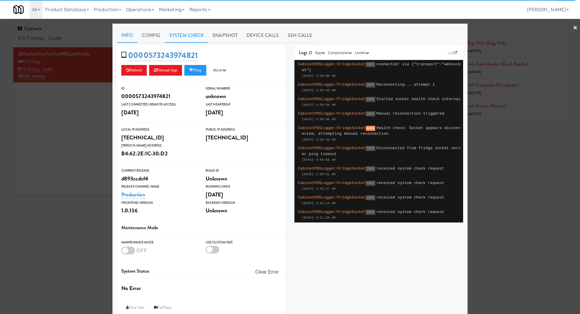
click at [175, 36] on link "System Check" at bounding box center [186, 35] width 43 height 15
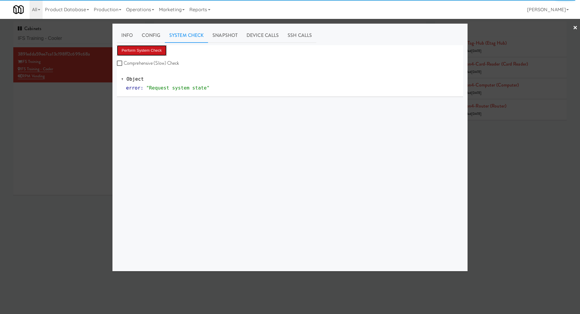
click at [153, 52] on button "Perform System Check" at bounding box center [142, 50] width 50 height 11
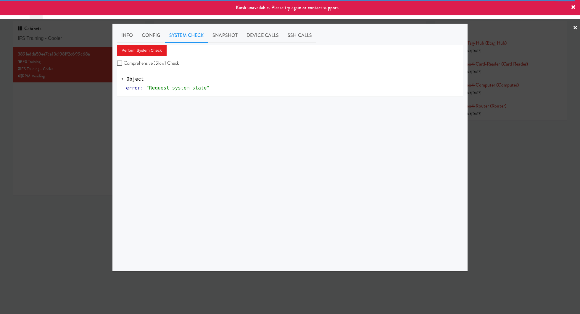
click at [90, 97] on div at bounding box center [290, 157] width 580 height 314
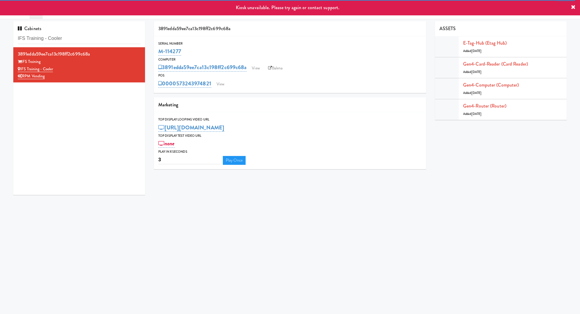
drag, startPoint x: 180, startPoint y: 49, endPoint x: 155, endPoint y: 52, distance: 25.9
click at [155, 52] on div "Serial Number M-114277" at bounding box center [290, 49] width 272 height 16
copy link "M-114277"
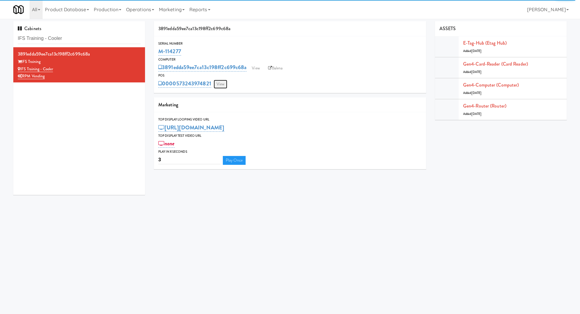
click at [224, 83] on link "View" at bounding box center [221, 84] width 14 height 9
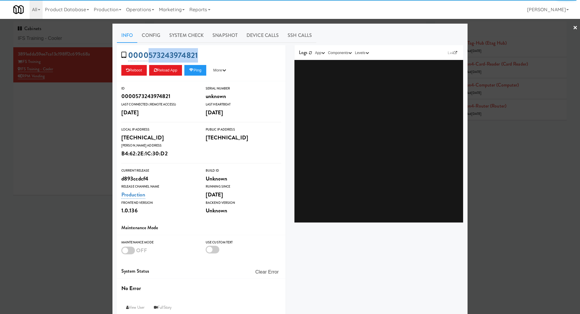
drag, startPoint x: 199, startPoint y: 56, endPoint x: 150, endPoint y: 56, distance: 49.7
click at [150, 56] on div "0000573243974821 Reboot Reload App Ping More Ping Server Restart Server Force R…" at bounding box center [201, 63] width 169 height 36
copy link "573243974821"
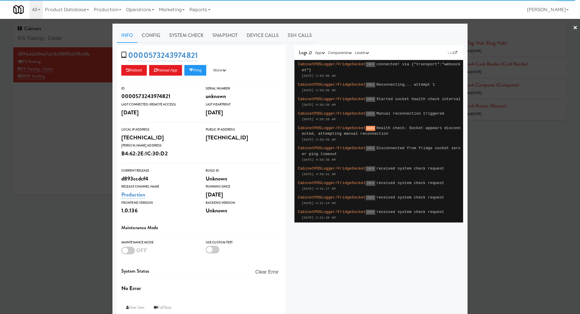
click at [76, 136] on div at bounding box center [290, 157] width 580 height 314
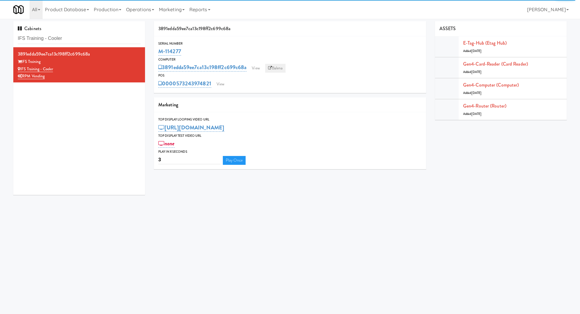
click at [283, 67] on link "Balena" at bounding box center [275, 68] width 21 height 9
click at [219, 82] on link "View" at bounding box center [221, 84] width 14 height 9
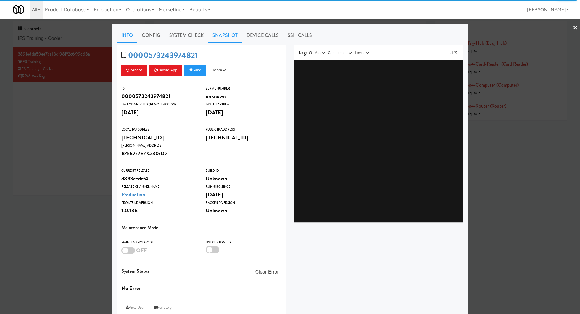
click at [229, 36] on link "Snapshot" at bounding box center [225, 35] width 34 height 15
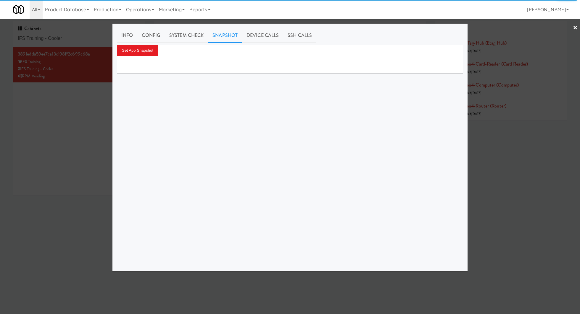
click at [145, 56] on div at bounding box center [290, 65] width 346 height 18
click at [145, 50] on button "Get App Snapshot" at bounding box center [137, 50] width 41 height 11
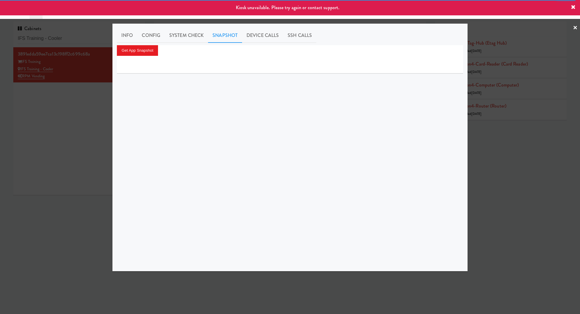
click at [94, 94] on div at bounding box center [290, 157] width 580 height 314
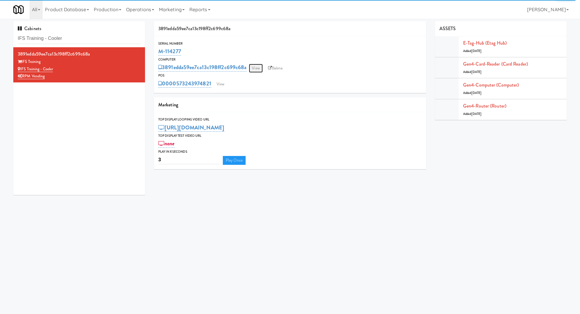
click at [258, 67] on link "View" at bounding box center [256, 68] width 14 height 9
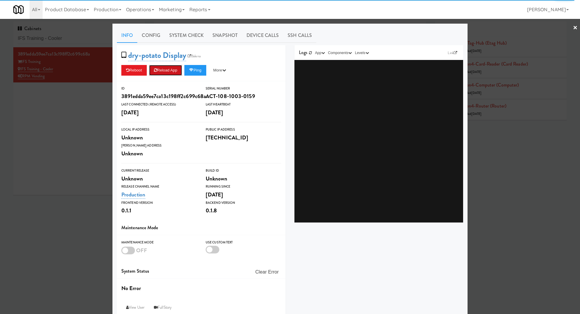
click at [167, 72] on button "Reload App" at bounding box center [165, 70] width 33 height 11
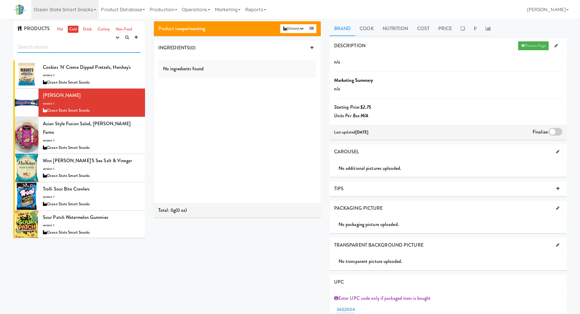
click at [51, 46] on input "text" at bounding box center [79, 47] width 123 height 11
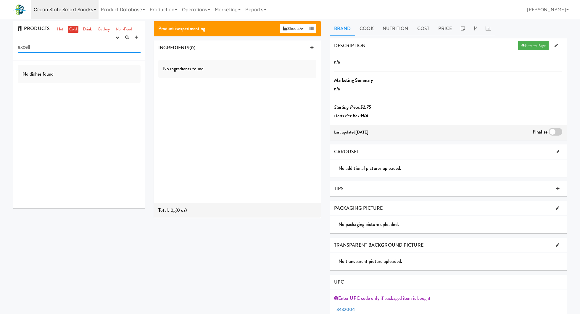
type input "excell"
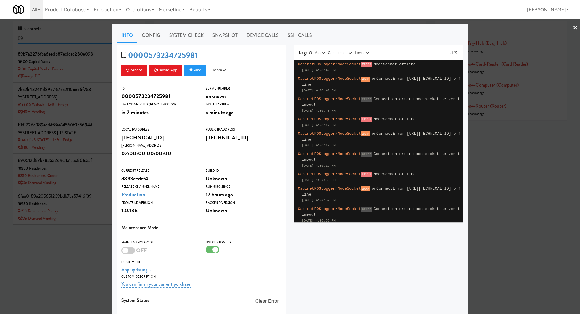
scroll to position [526, 0]
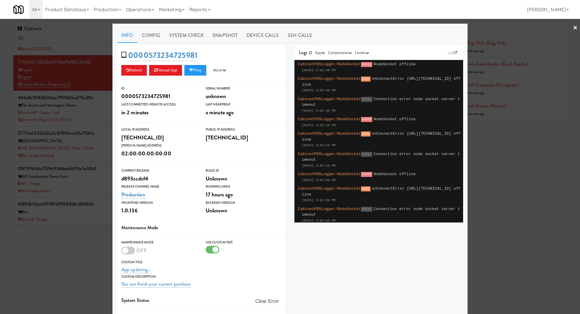
click at [84, 43] on div at bounding box center [290, 157] width 580 height 314
click at [84, 43] on input "89" at bounding box center [79, 38] width 123 height 11
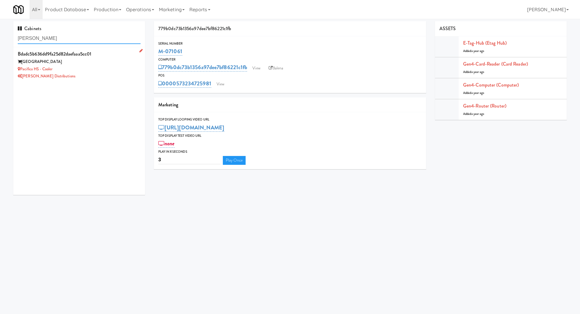
type input "[PERSON_NAME]"
click at [103, 75] on div "[PERSON_NAME] Distributions" at bounding box center [79, 76] width 123 height 7
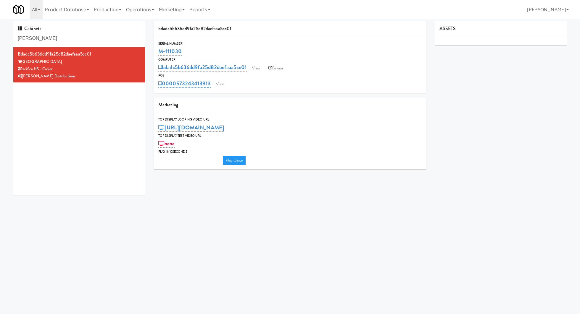
type input "3"
click at [224, 83] on link "View" at bounding box center [220, 84] width 14 height 9
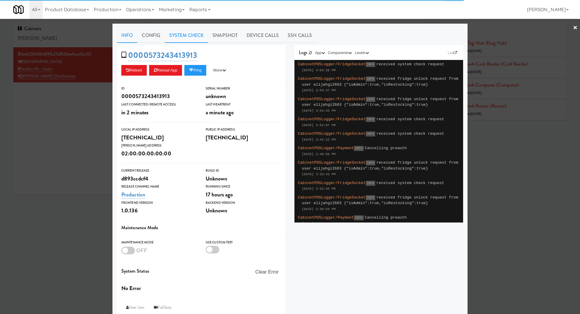
click at [197, 39] on link "System Check" at bounding box center [186, 35] width 43 height 15
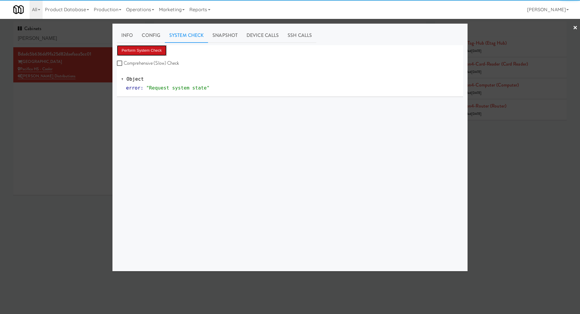
click at [153, 48] on button "Perform System Check" at bounding box center [142, 50] width 50 height 11
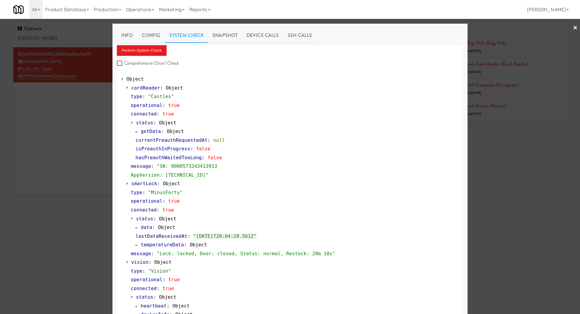
click at [86, 131] on div at bounding box center [290, 157] width 580 height 314
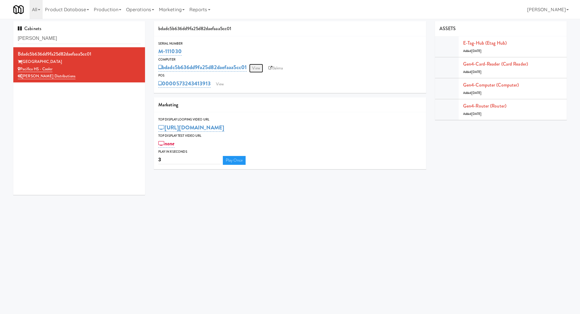
click at [257, 67] on link "View" at bounding box center [256, 68] width 14 height 9
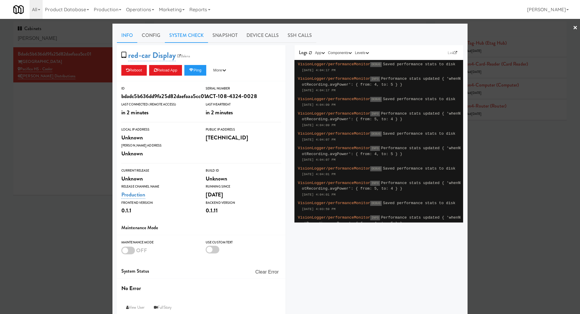
click at [193, 34] on link "System Check" at bounding box center [186, 35] width 43 height 15
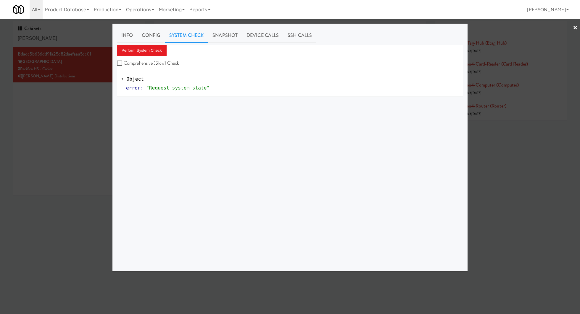
click at [140, 59] on label "Comprehensive (Slow) Check" at bounding box center [148, 63] width 62 height 9
click at [124, 61] on input "Comprehensive (Slow) Check" at bounding box center [120, 63] width 7 height 5
click at [140, 59] on label "Comprehensive (Slow) Check" at bounding box center [148, 63] width 62 height 9
click at [124, 61] on input "Comprehensive (Slow) Check" at bounding box center [120, 63] width 7 height 5
checkbox input "false"
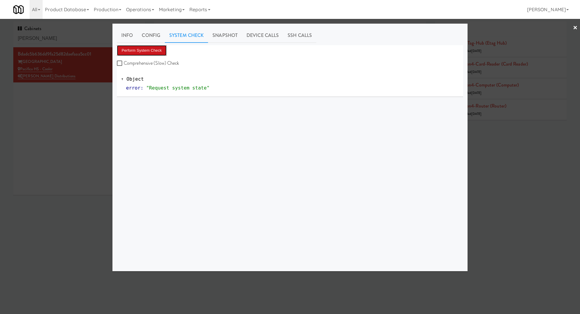
click at [140, 49] on button "Perform System Check" at bounding box center [142, 50] width 50 height 11
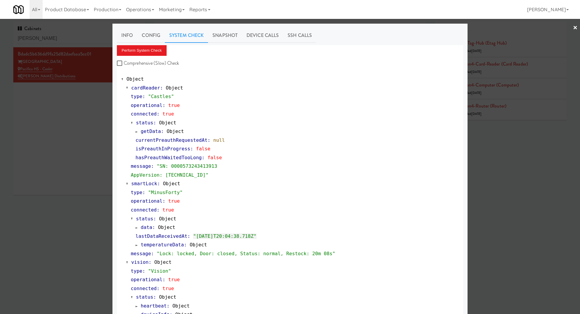
click at [78, 116] on div at bounding box center [290, 157] width 580 height 314
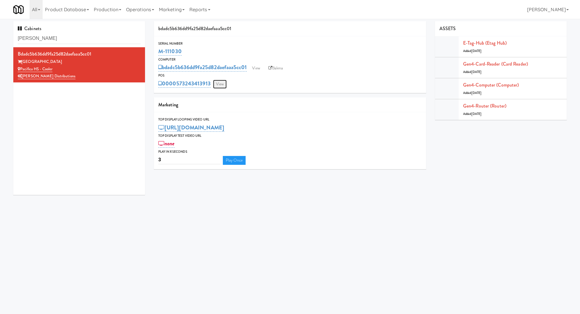
click at [219, 84] on link "View" at bounding box center [220, 84] width 14 height 9
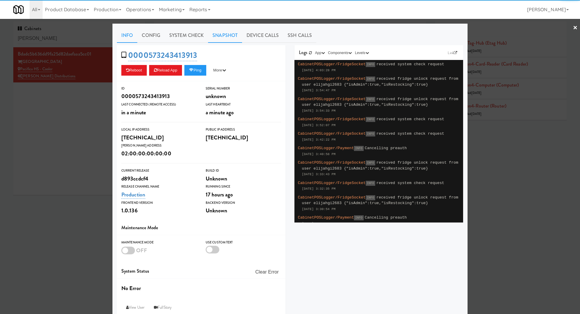
click at [211, 38] on link "Snapshot" at bounding box center [225, 35] width 34 height 15
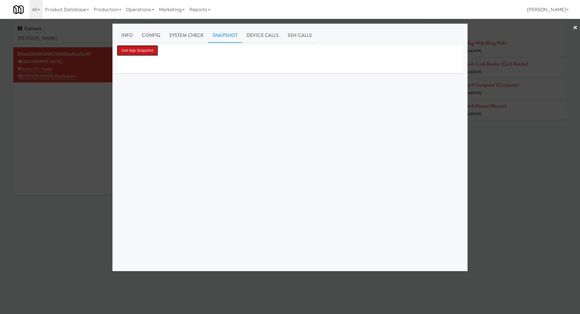
click at [151, 51] on button "Get App Snapshot" at bounding box center [137, 50] width 41 height 11
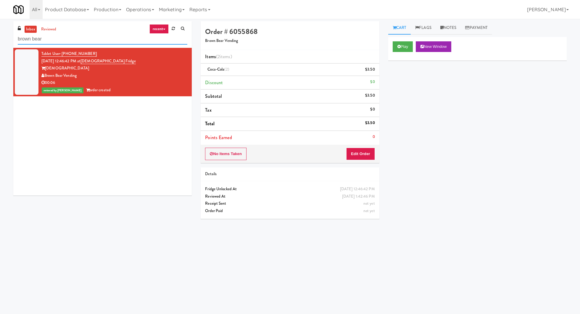
drag, startPoint x: 0, startPoint y: 0, endPoint x: 56, endPoint y: 39, distance: 68.1
click at [56, 39] on input "brown bear" at bounding box center [102, 39] width 169 height 11
click at [56, 39] on input "brown a" at bounding box center [102, 39] width 169 height 11
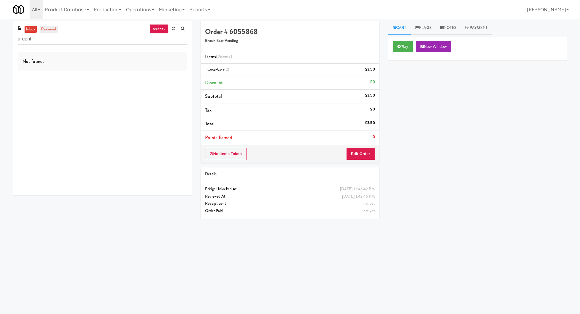
click at [52, 30] on link "reviewed" at bounding box center [49, 29] width 18 height 7
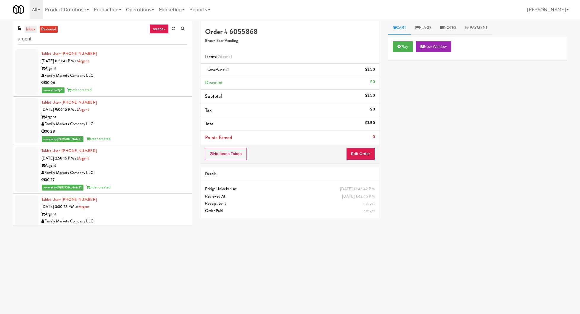
click at [30, 26] on link "inbox" at bounding box center [31, 29] width 12 height 7
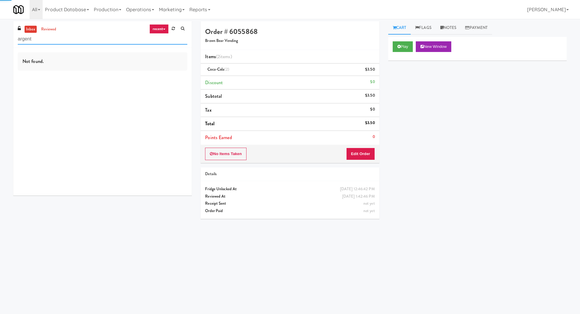
click at [30, 38] on input "argent" at bounding box center [102, 39] width 169 height 11
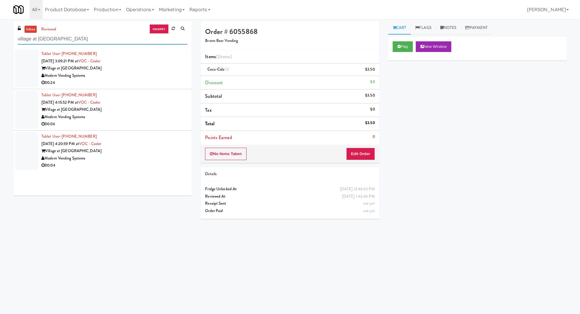
type input "village at comm"
click at [102, 74] on div "Modern Vending Systems" at bounding box center [114, 75] width 146 height 7
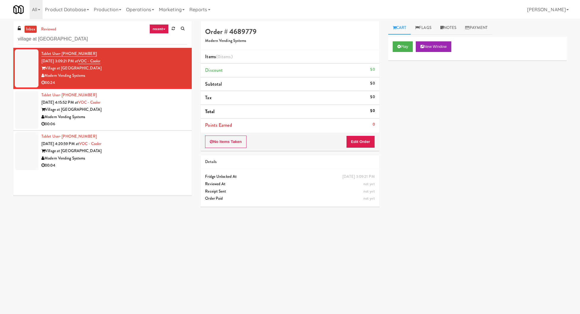
click at [116, 103] on div "Tablet User · (704) 274-6776 Sep 23, 2025 4:15:52 PM at VOC - Cooler Village at…" at bounding box center [114, 110] width 146 height 36
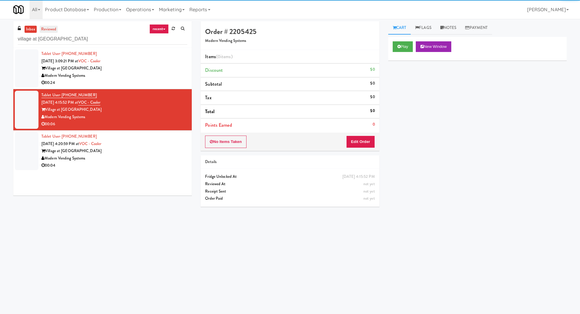
click at [52, 26] on link "reviewed" at bounding box center [49, 29] width 18 height 7
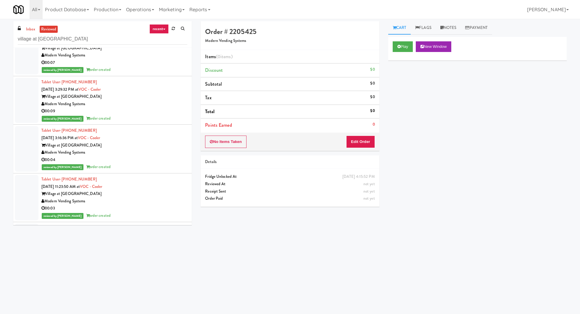
scroll to position [525, 0]
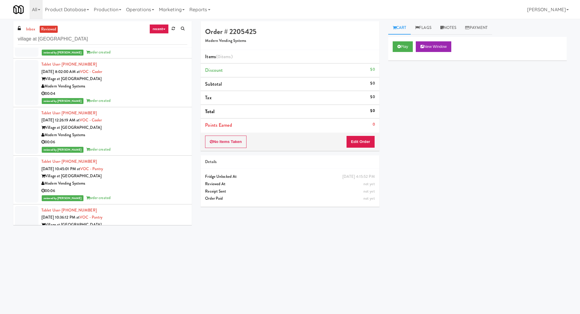
click at [153, 173] on div "Village at Commonwealth" at bounding box center [114, 176] width 146 height 7
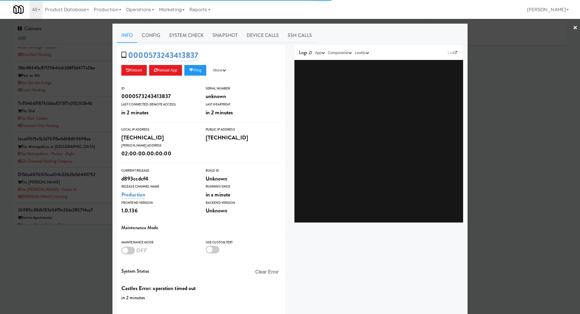
type input "3"
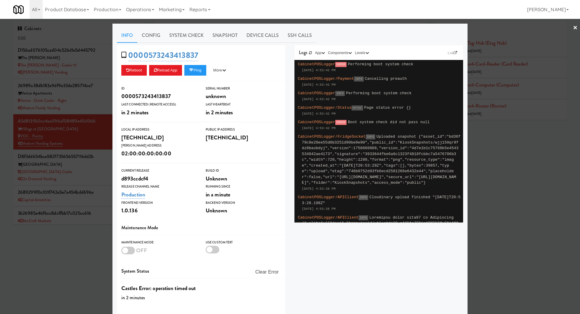
click at [80, 38] on div at bounding box center [290, 157] width 580 height 314
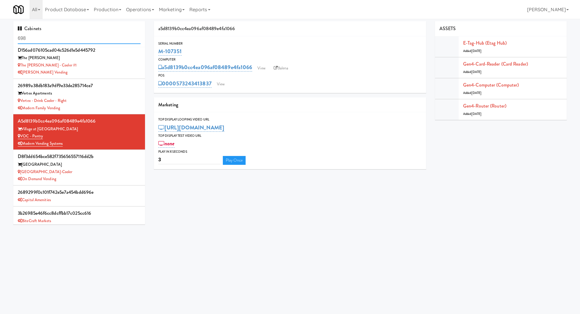
click at [80, 38] on input "698" at bounding box center [79, 38] width 123 height 11
type input "voc"
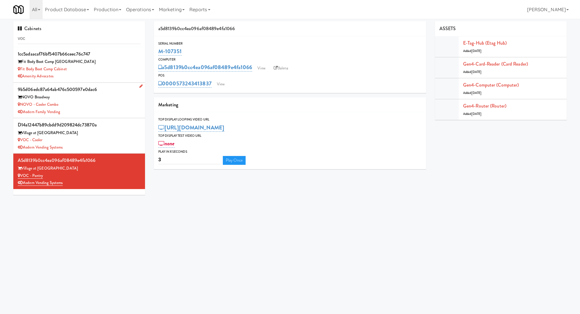
click at [101, 97] on div "NOVO Broadway" at bounding box center [79, 97] width 123 height 7
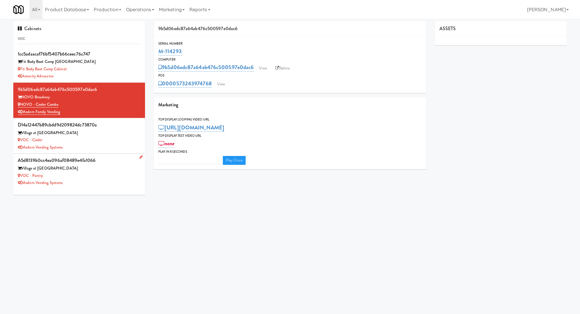
click at [92, 172] on div "VOC - Pantry" at bounding box center [79, 175] width 123 height 7
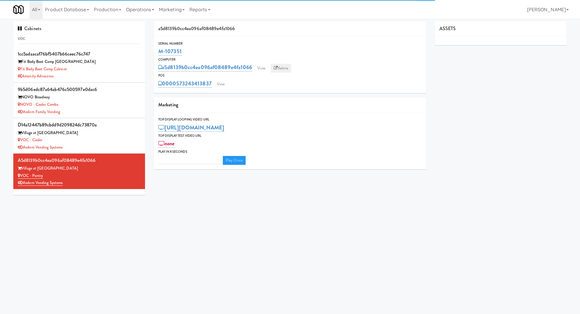
type input "3"
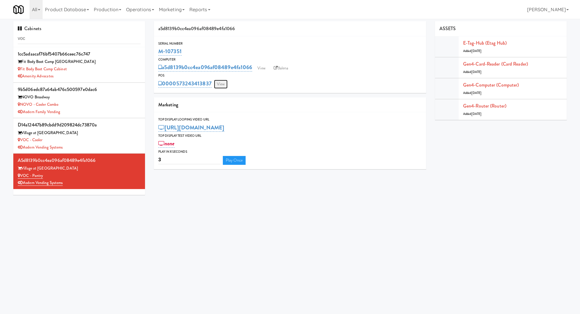
click at [225, 83] on link "View" at bounding box center [221, 84] width 14 height 9
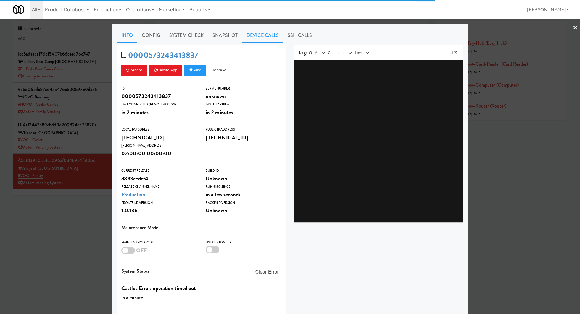
click at [268, 35] on link "Device Calls" at bounding box center [262, 35] width 41 height 15
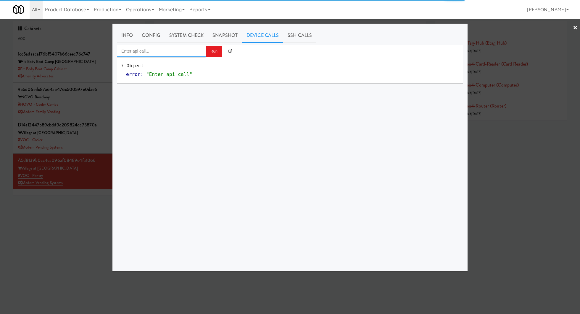
click at [192, 48] on input "Enter api call..." at bounding box center [161, 51] width 89 height 12
click at [193, 64] on div "Cooler: Enable Restocking http://localhost:3000/cooler/restocking-mode/enable" at bounding box center [161, 64] width 80 height 15
type input "Cooler: Enable Restocking"
click at [210, 54] on button "Run" at bounding box center [214, 51] width 17 height 11
